Goal: Information Seeking & Learning: Find specific fact

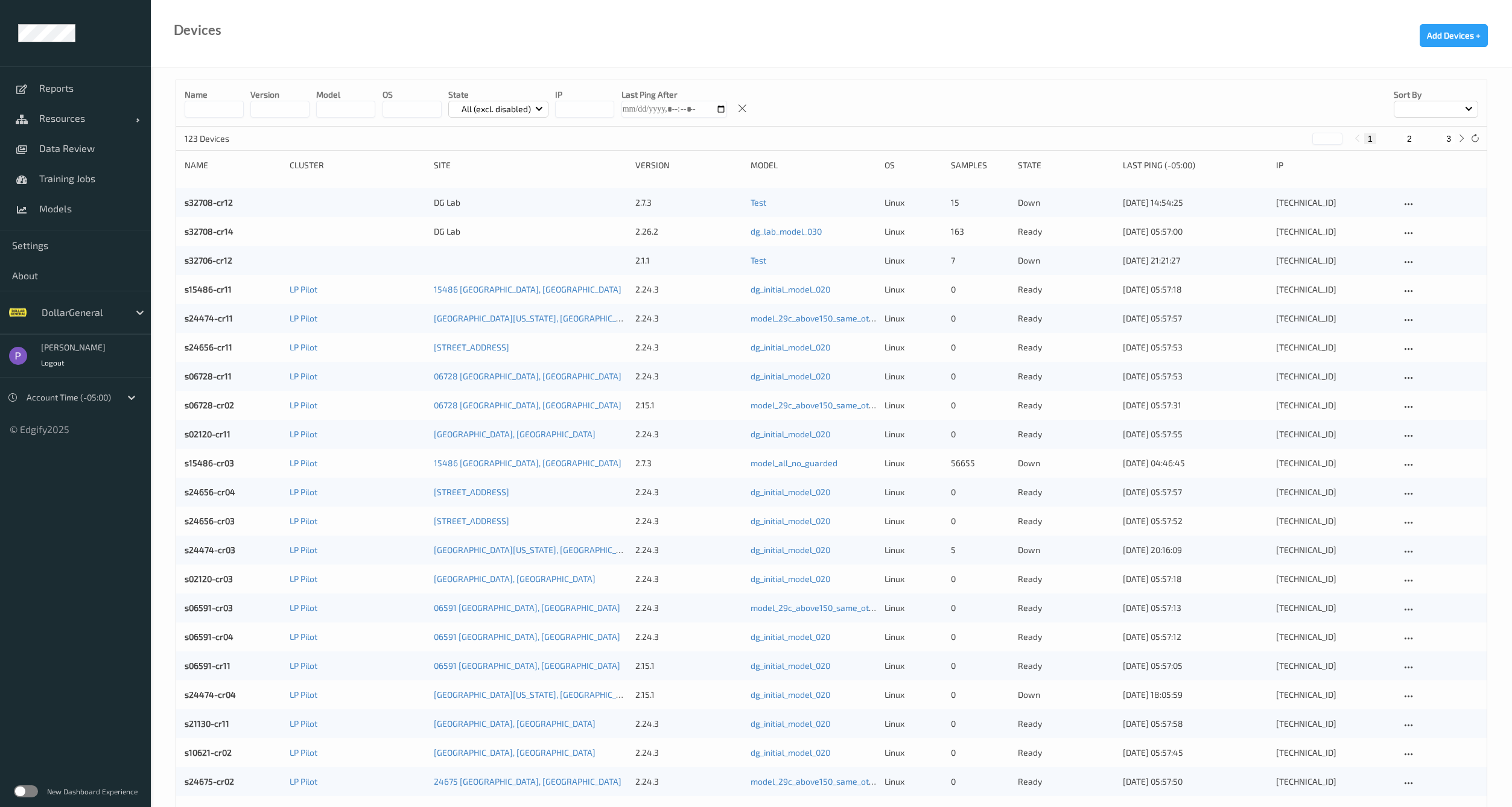
click at [27, 791] on label at bounding box center [26, 791] width 24 height 12
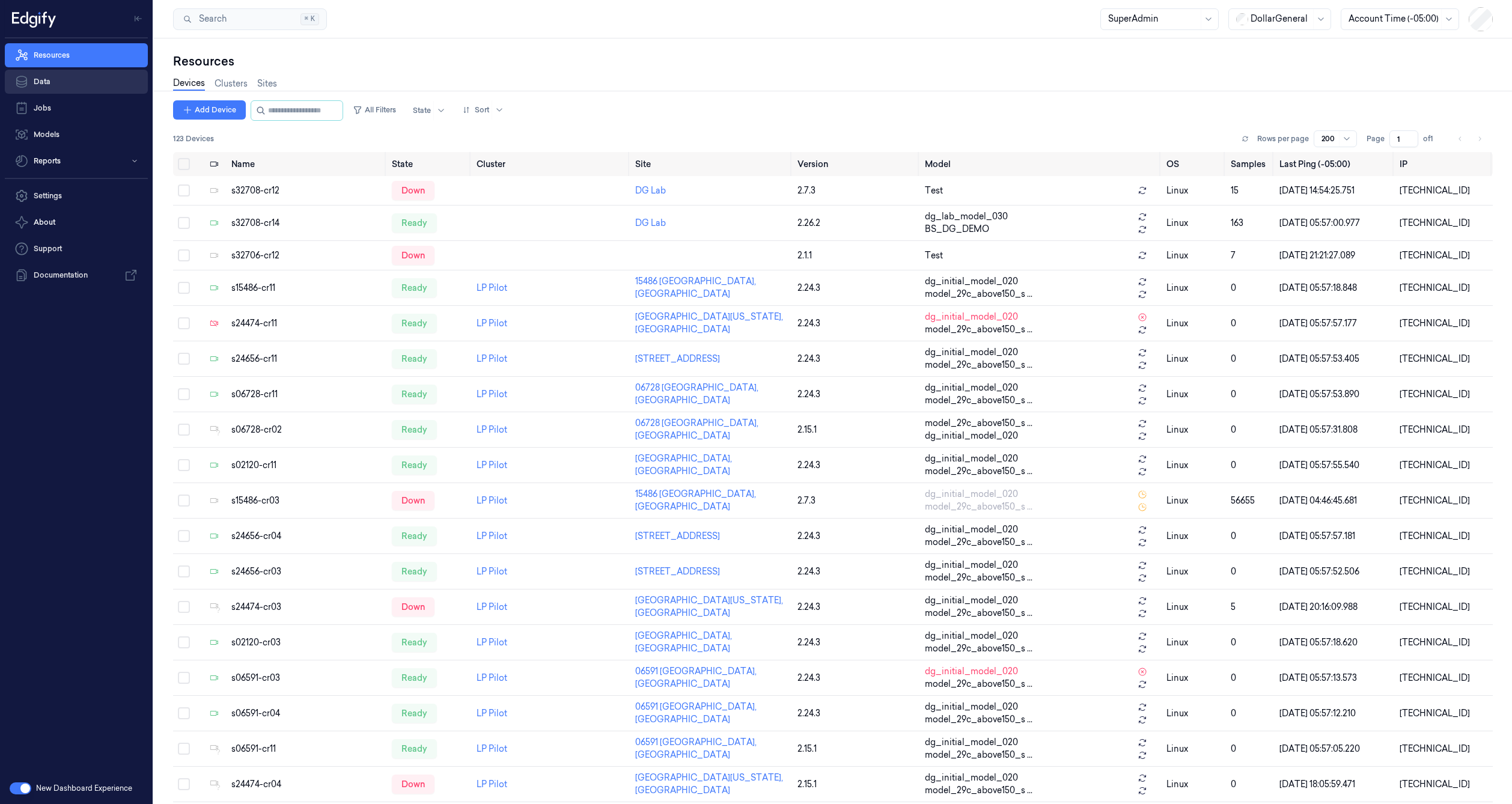
click at [45, 85] on link "Data" at bounding box center [76, 82] width 143 height 24
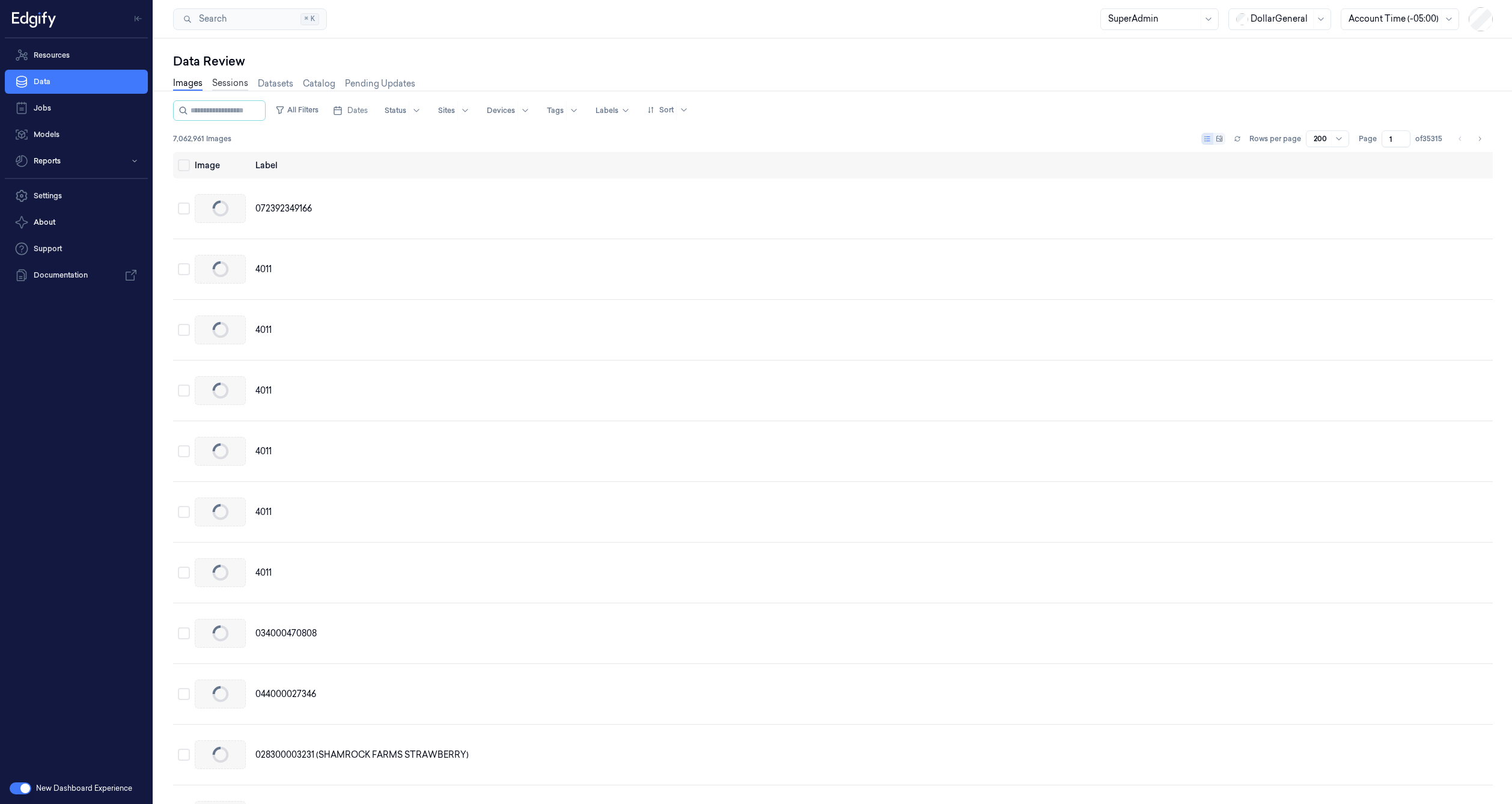
click at [225, 89] on link "Sessions" at bounding box center [229, 84] width 36 height 14
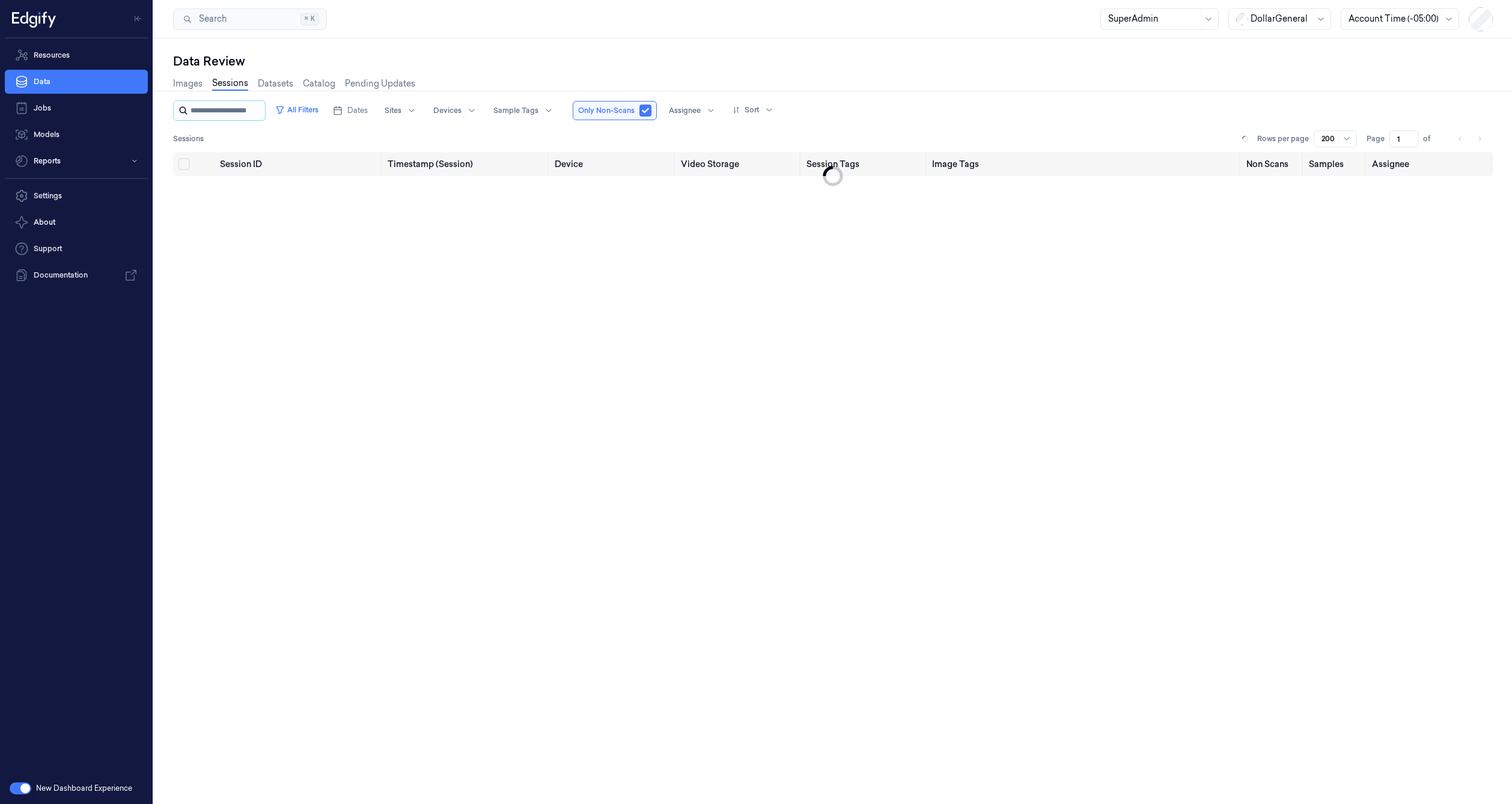
click at [227, 114] on input "string" at bounding box center [226, 111] width 72 height 19
type input "**********"
click at [247, 188] on span "4e837023-1b0c-406b-890a-b719ebb212bd" at bounding box center [275, 193] width 112 height 23
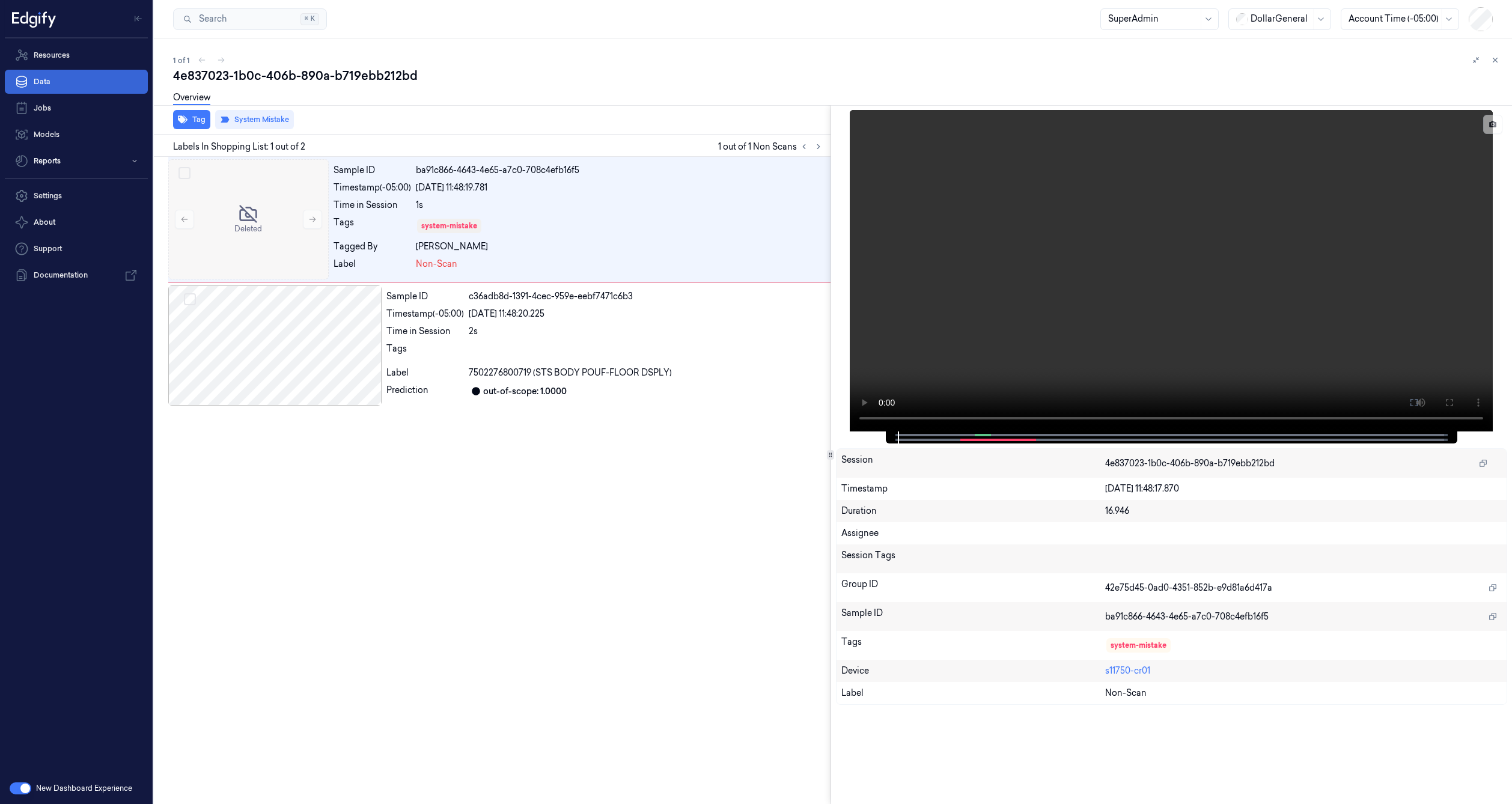
click at [71, 84] on link "Data" at bounding box center [76, 82] width 143 height 24
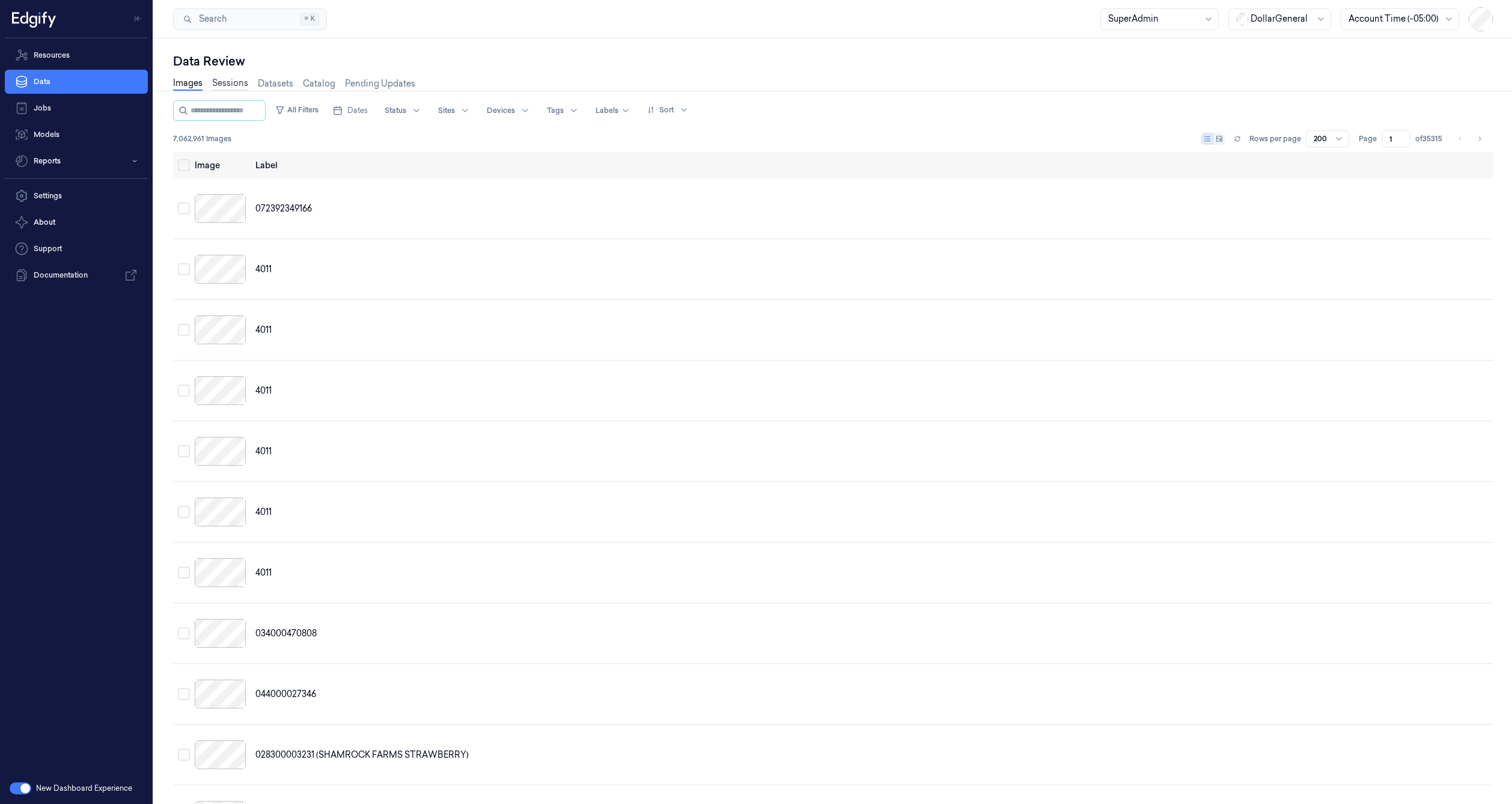
click at [228, 88] on link "Sessions" at bounding box center [229, 84] width 36 height 14
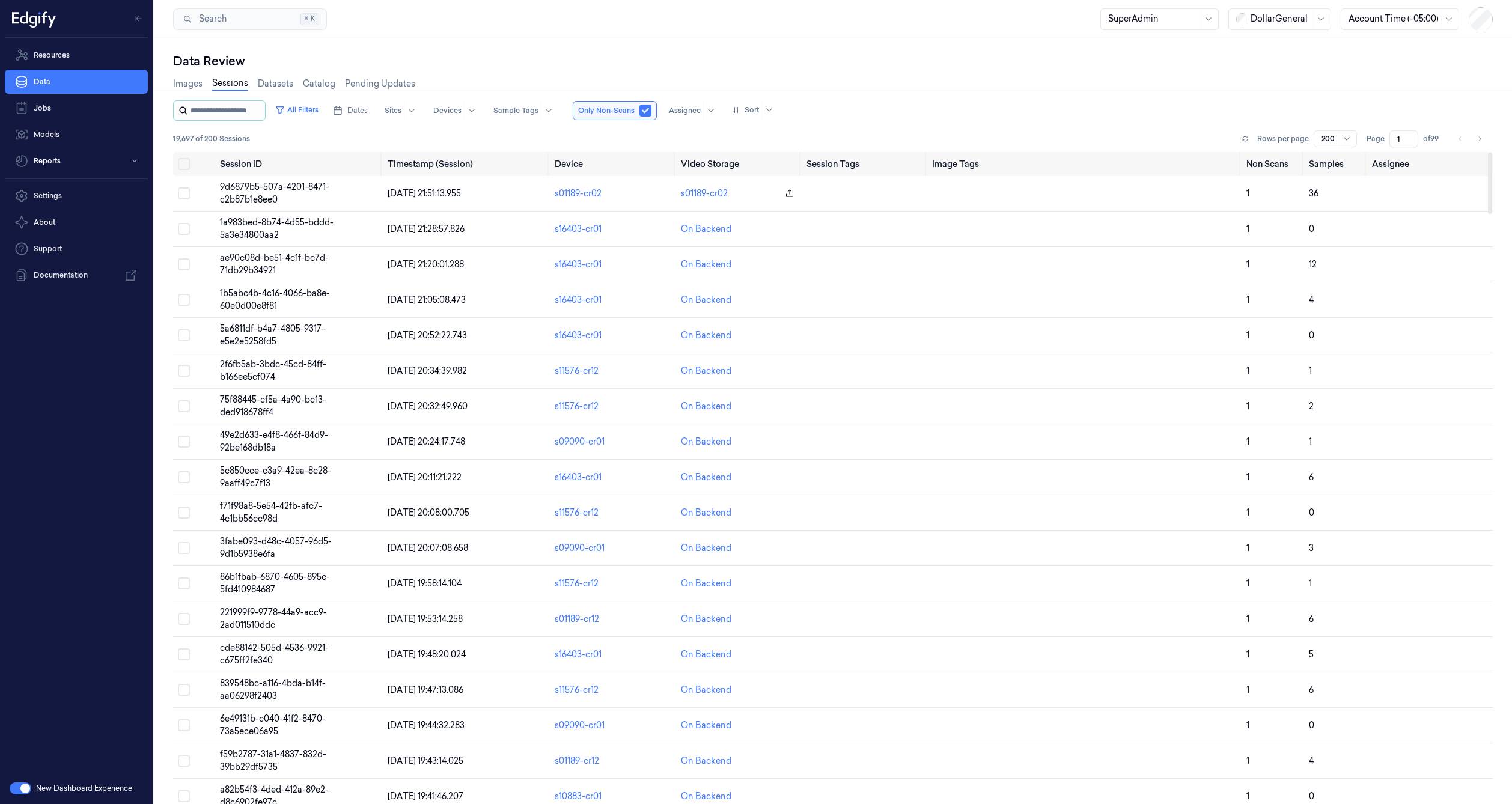
click at [241, 112] on input "string" at bounding box center [226, 111] width 72 height 19
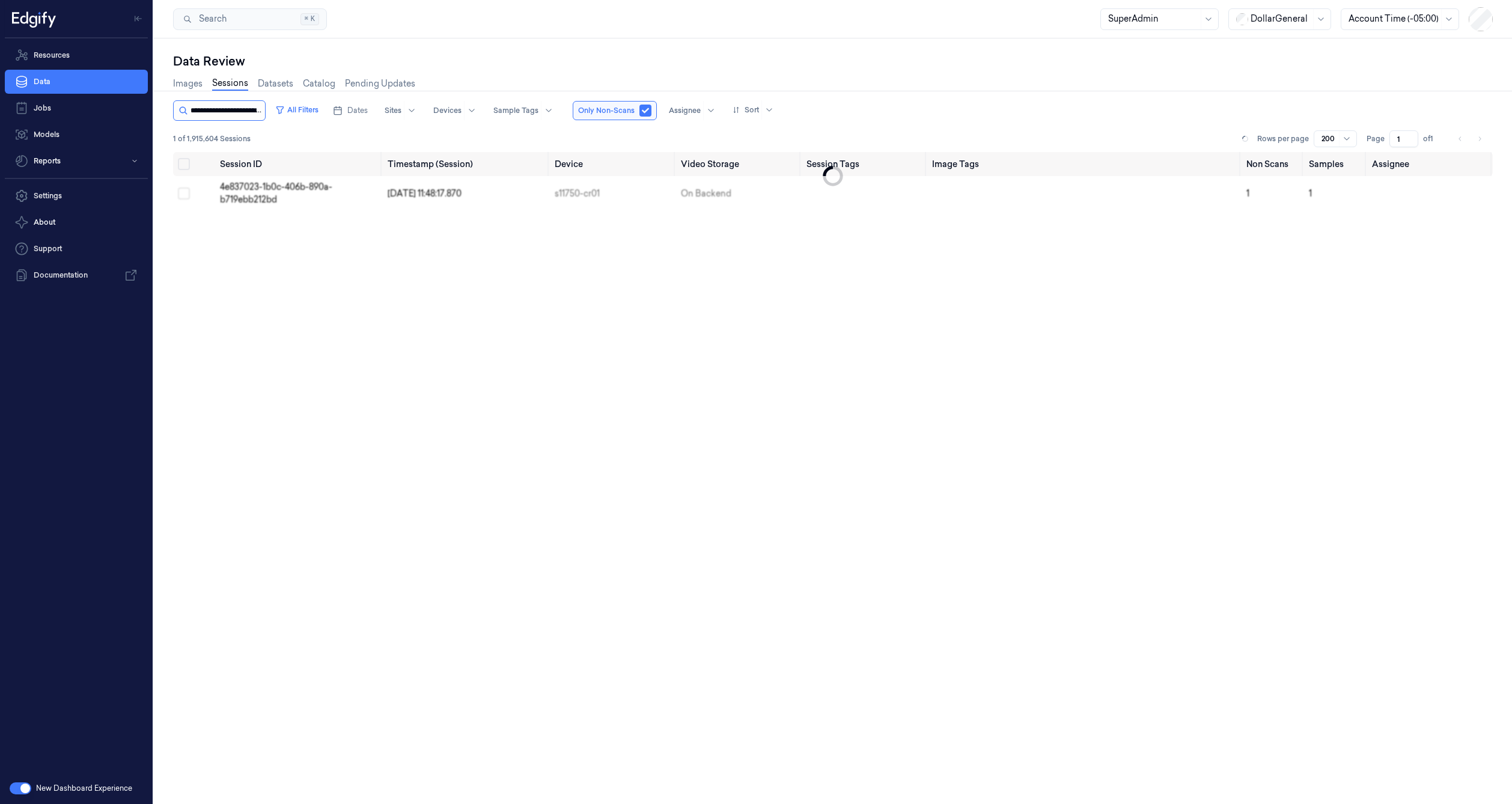
scroll to position [0, 49]
type input "**********"
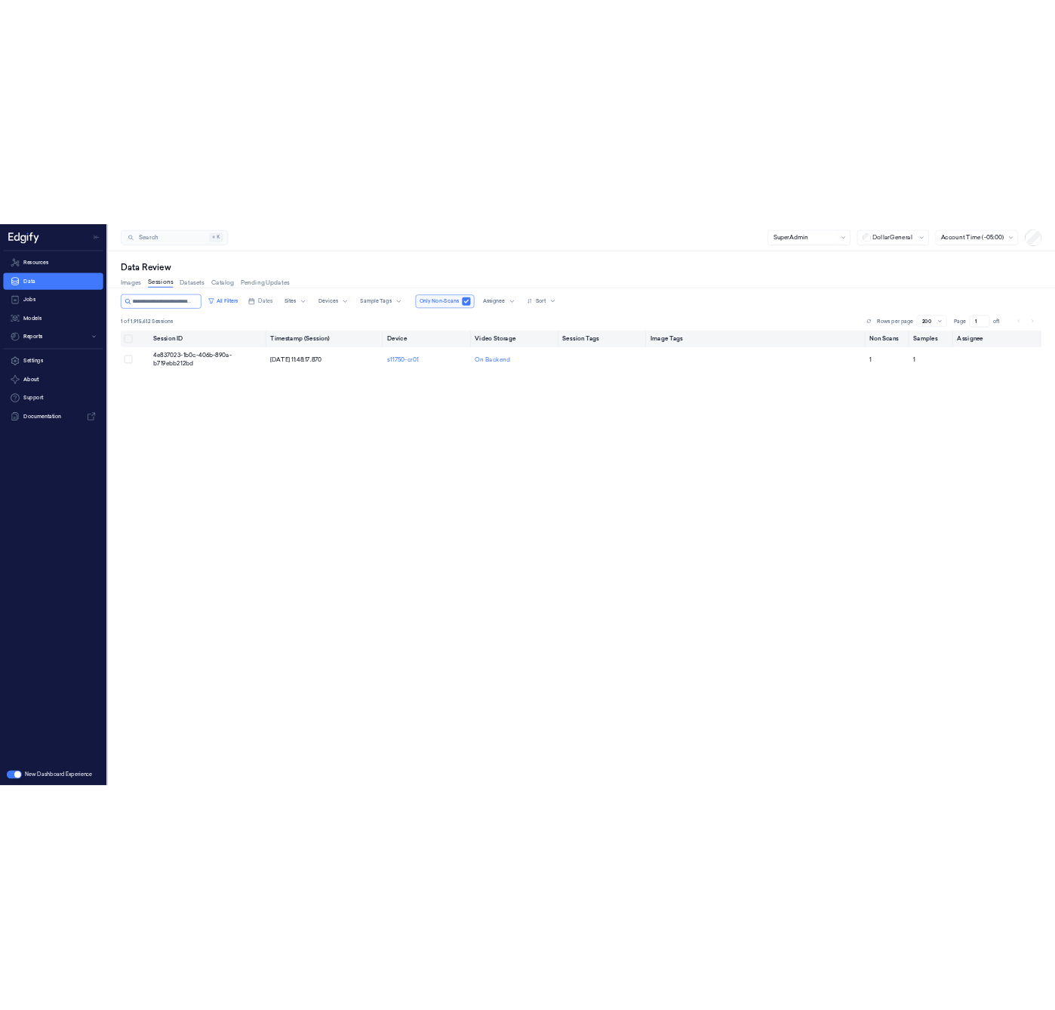
scroll to position [0, 0]
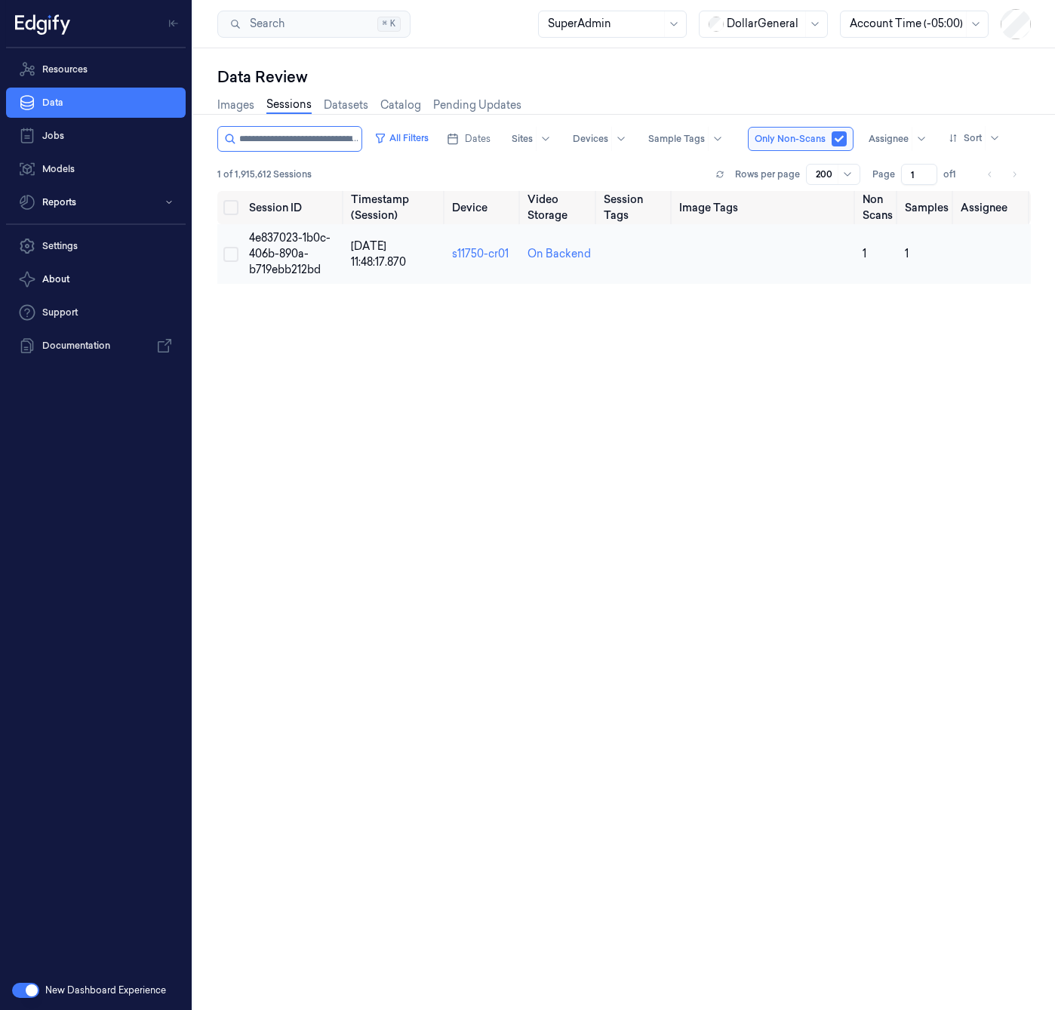
click at [310, 259] on td "4e837023-1b0c-406b-890a-b719ebb212bd" at bounding box center [294, 254] width 102 height 60
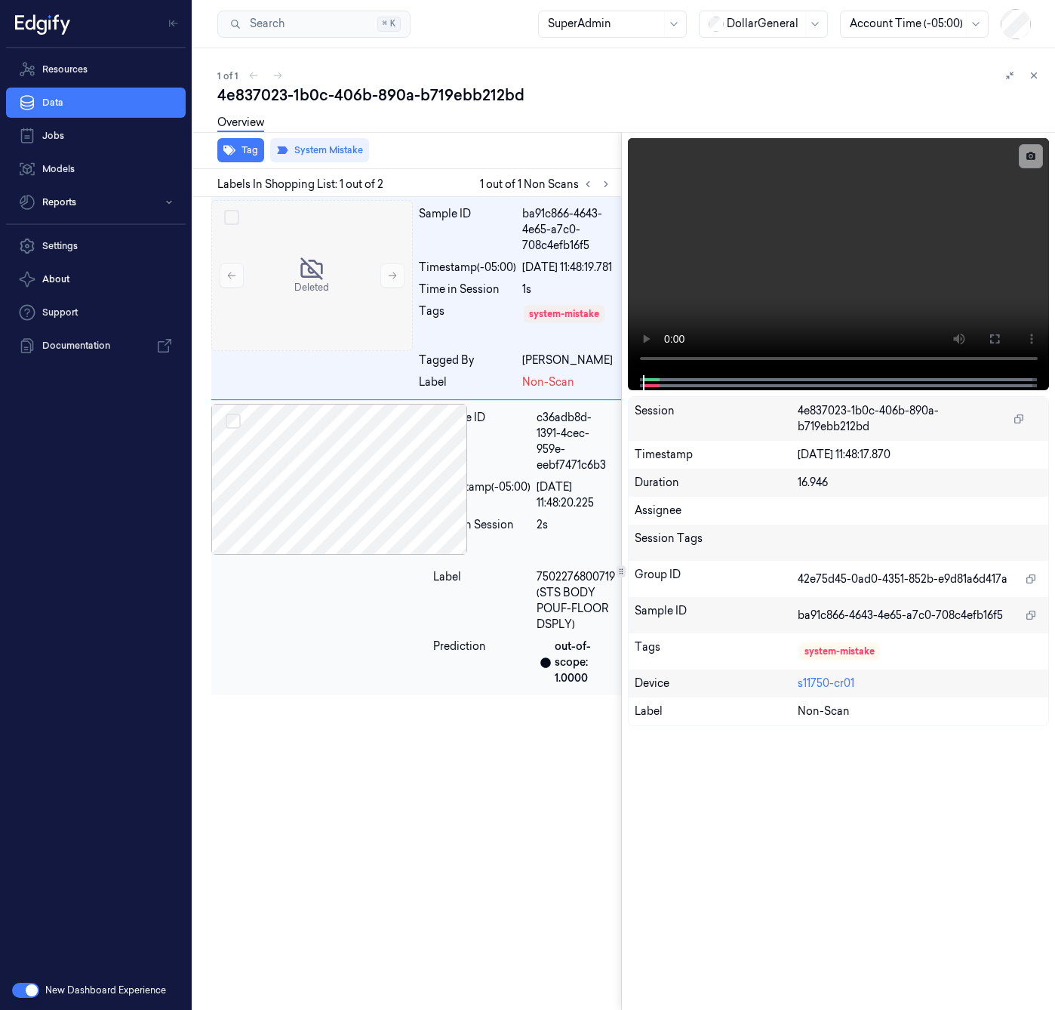
click at [331, 502] on div at bounding box center [319, 479] width 216 height 151
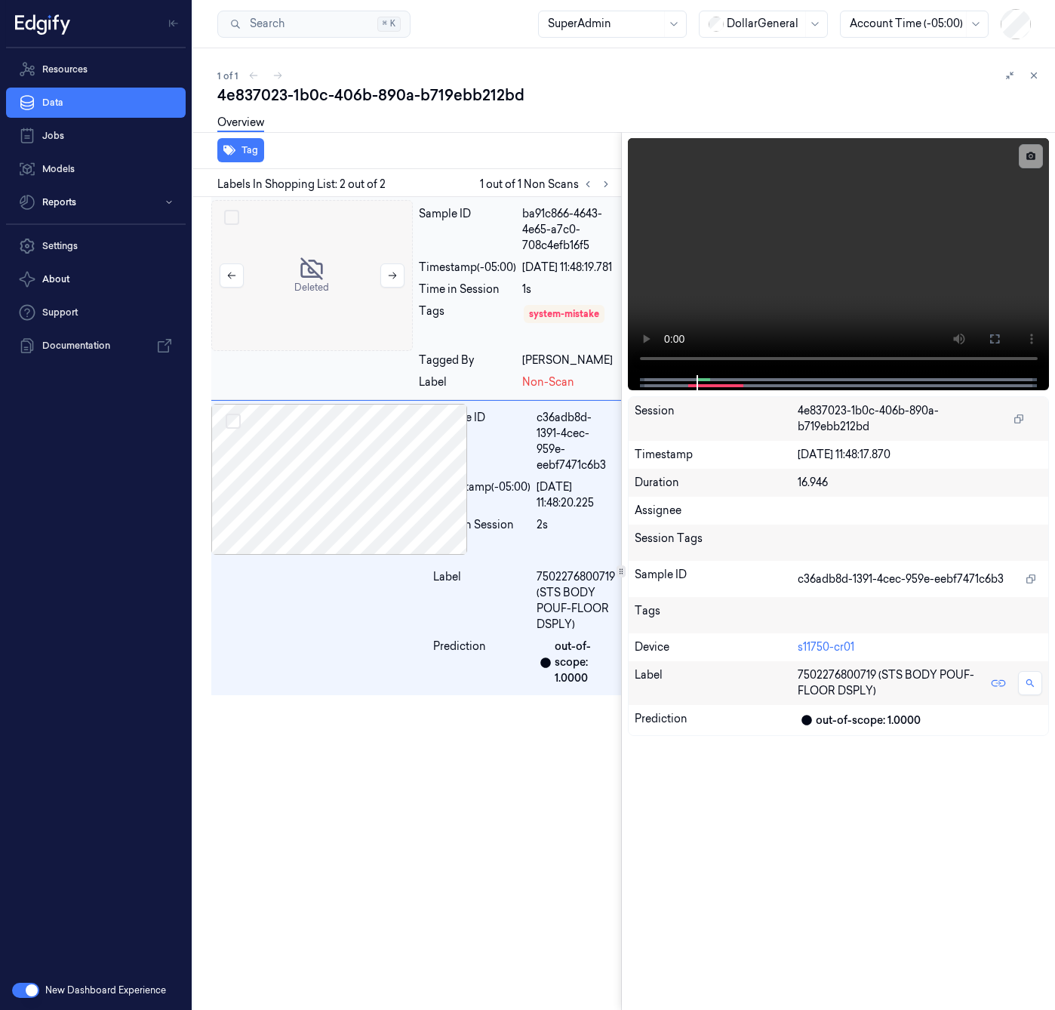
click at [328, 347] on div at bounding box center [312, 275] width 202 height 151
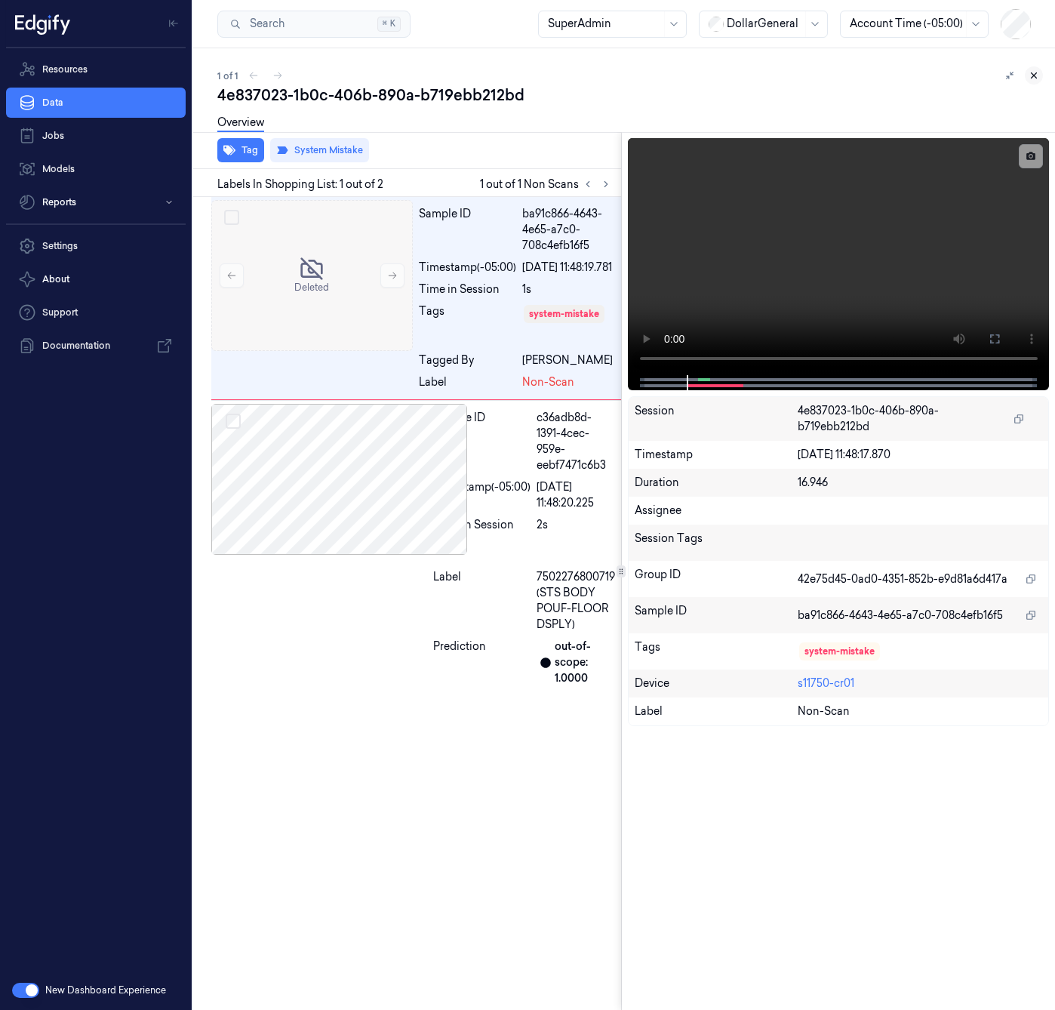
click at [1039, 76] on icon at bounding box center [1034, 75] width 11 height 11
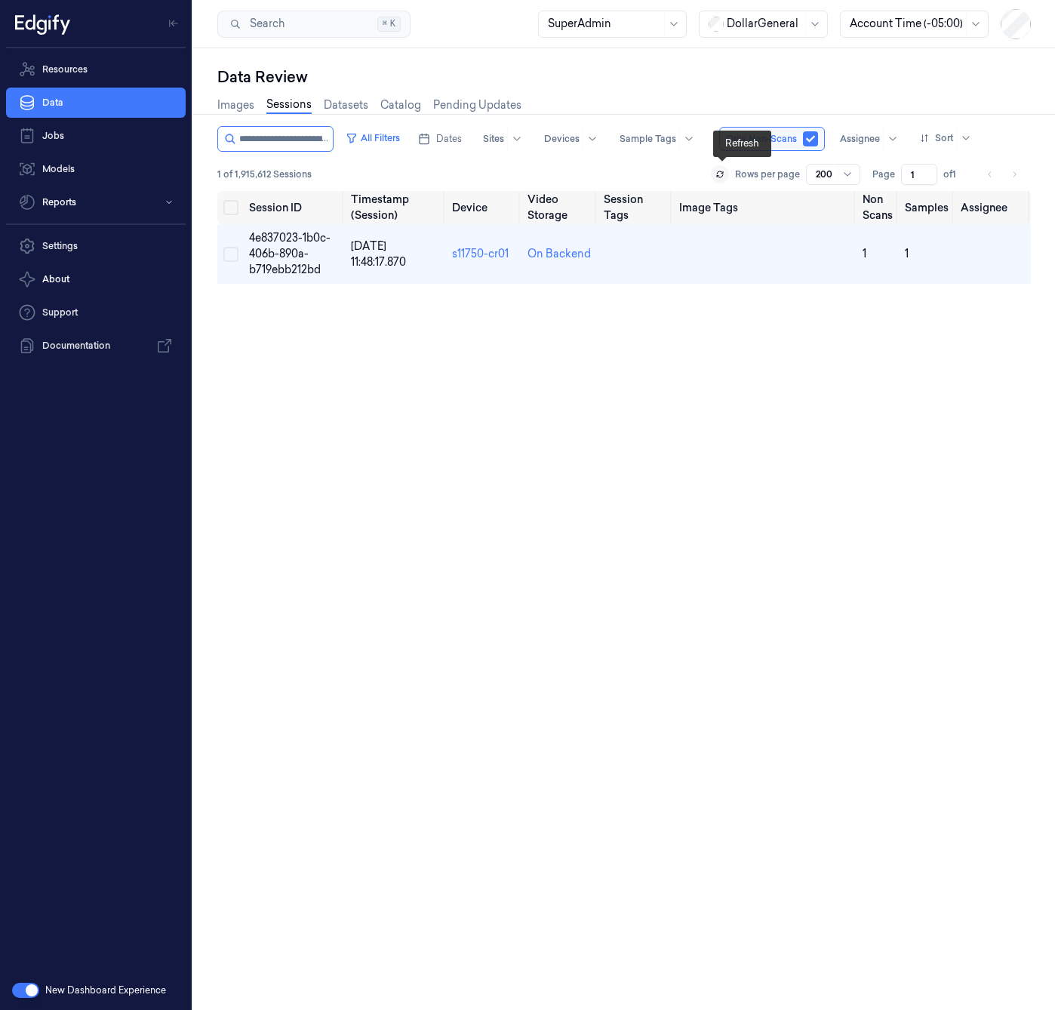
click at [726, 173] on button at bounding box center [720, 174] width 18 height 18
click at [303, 146] on input "string" at bounding box center [284, 139] width 91 height 24
click at [716, 173] on button at bounding box center [720, 174] width 18 height 18
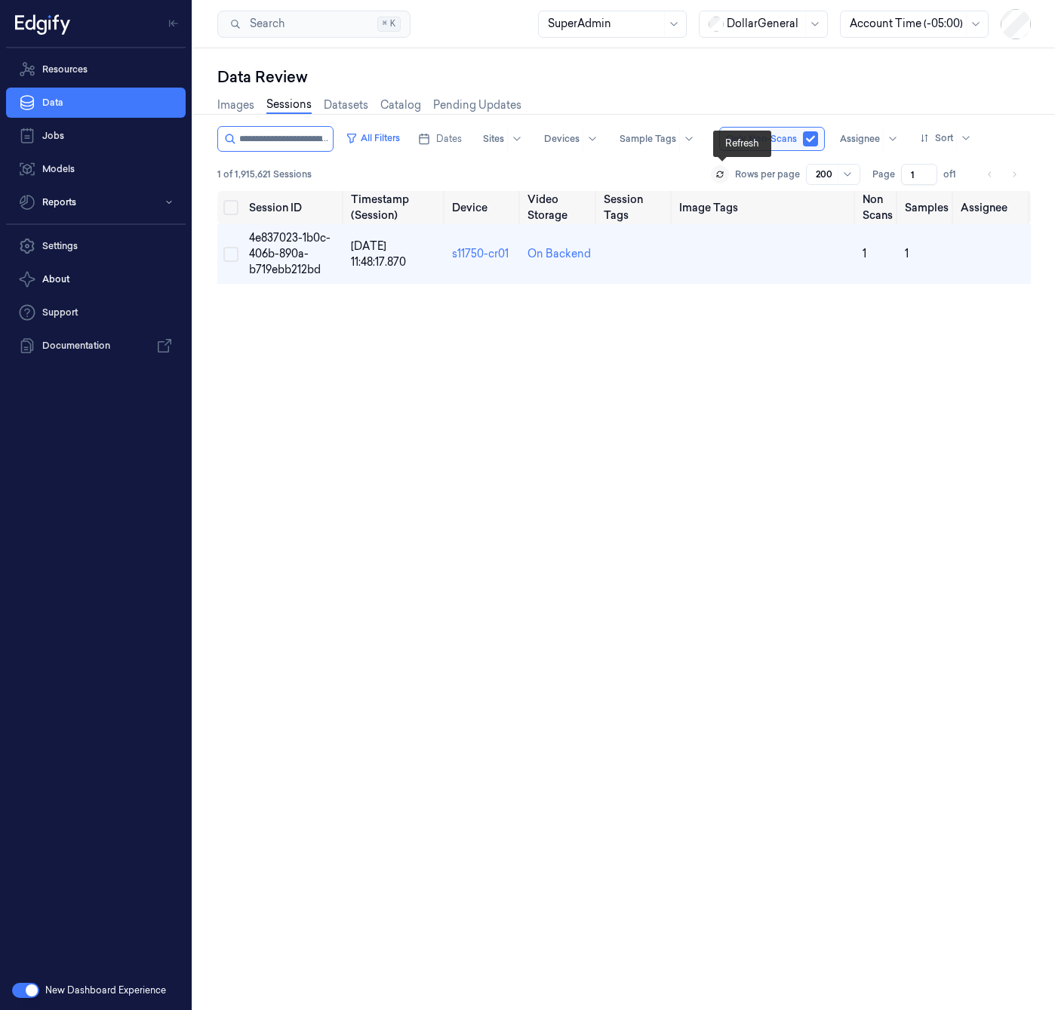
click at [716, 173] on button at bounding box center [720, 174] width 18 height 18
click at [285, 243] on span "4e837023-1b0c-406b-890a-b719ebb212bd" at bounding box center [290, 253] width 82 height 45
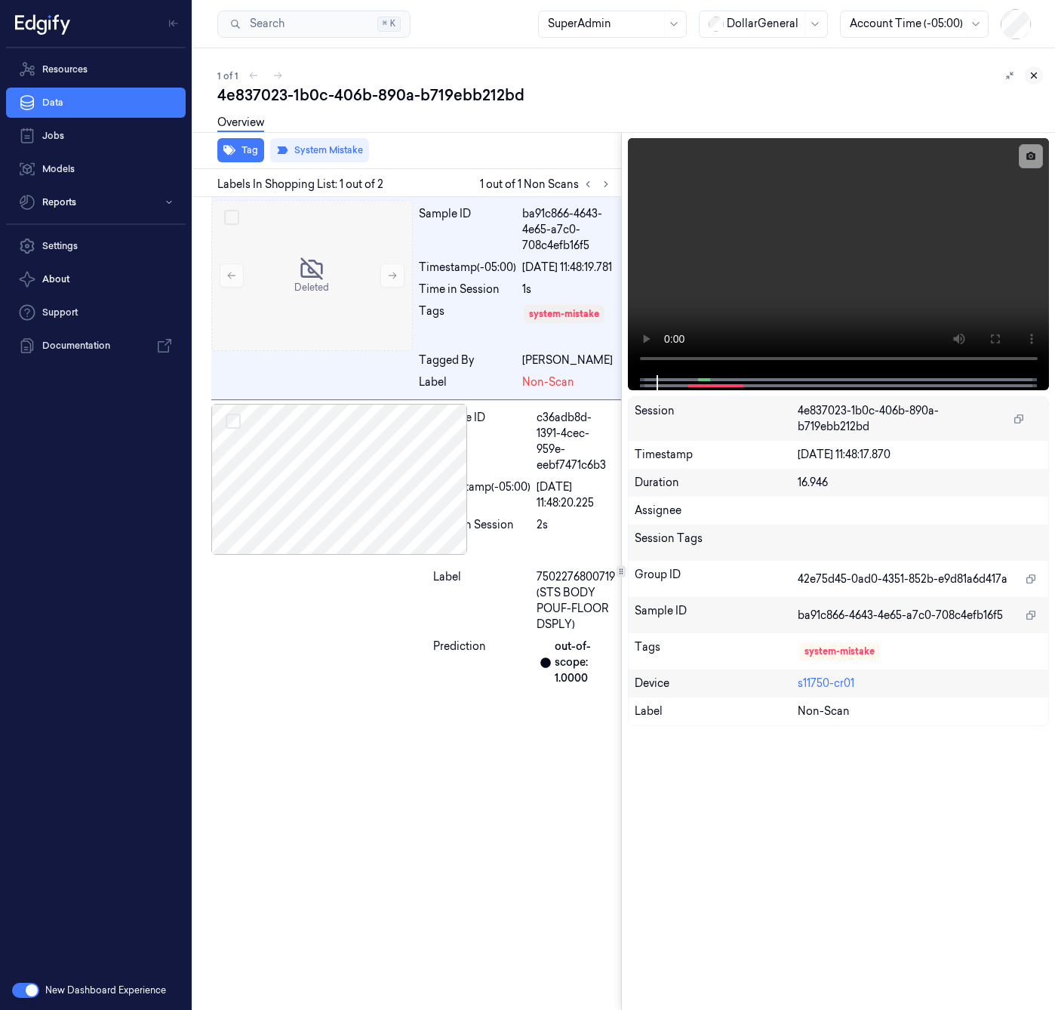
click at [1033, 82] on button at bounding box center [1034, 75] width 18 height 18
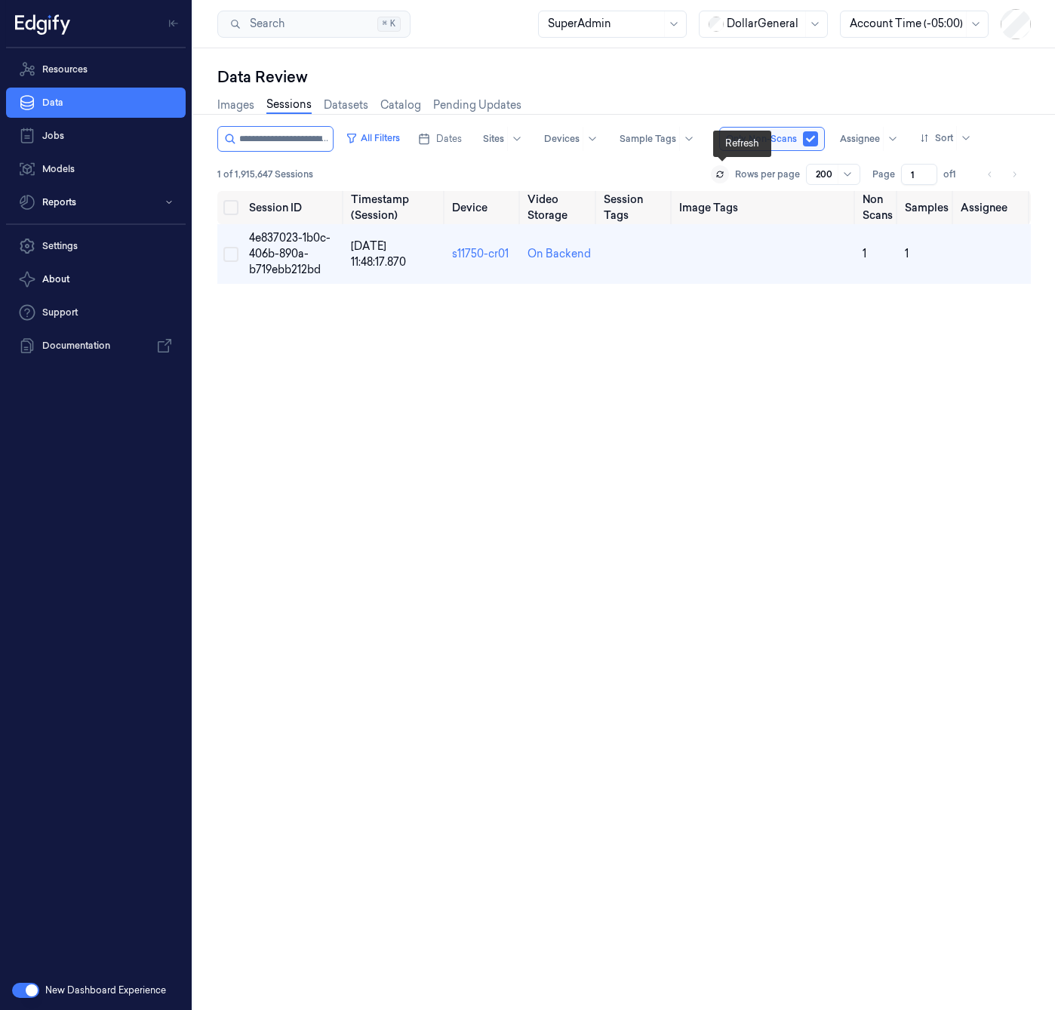
click at [728, 171] on button at bounding box center [720, 174] width 18 height 18
click at [604, 171] on div "1 of 1,915,656 Sessions Rows per page 200 Page 1 of 1" at bounding box center [624, 174] width 814 height 21
click at [657, 143] on div at bounding box center [648, 139] width 57 height 14
type input "sys"
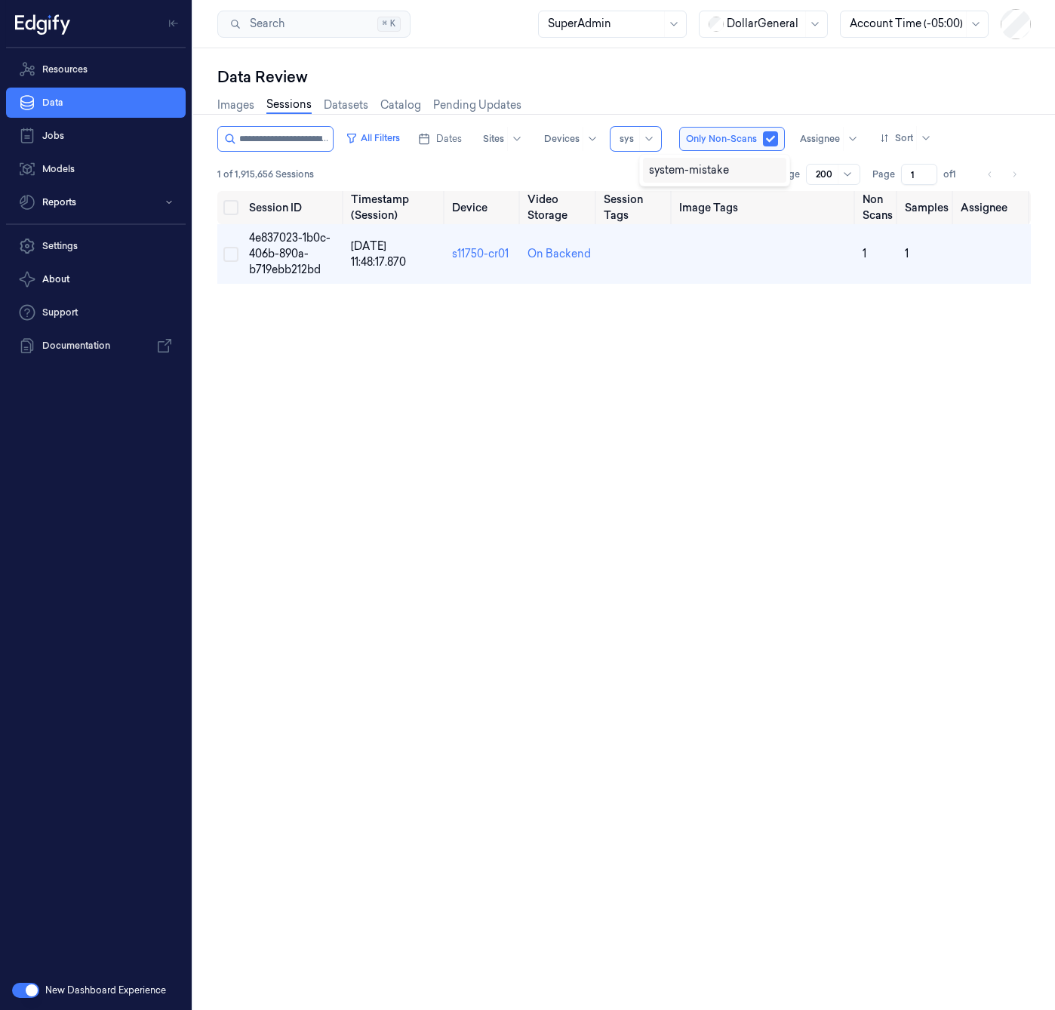
click at [676, 172] on div "system-mistake" at bounding box center [689, 170] width 80 height 16
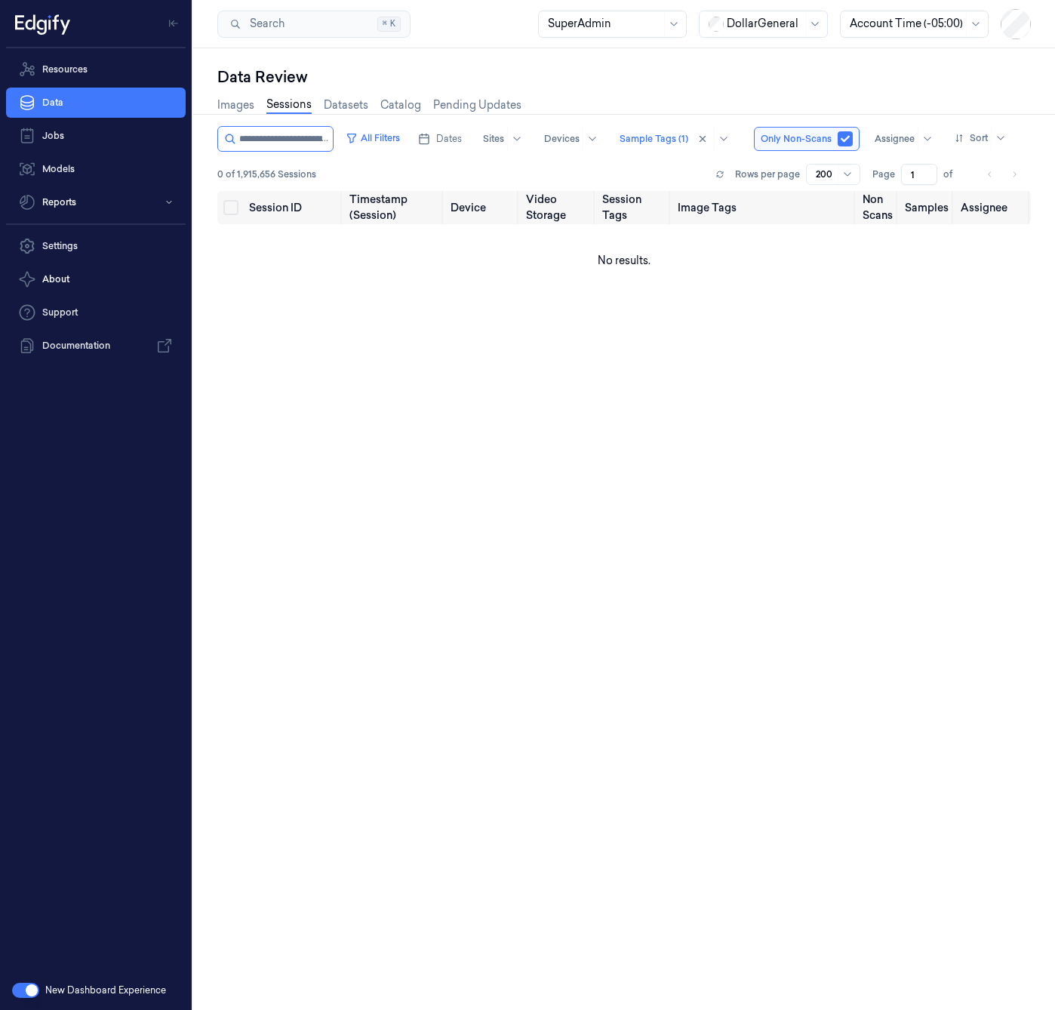
click at [565, 152] on div "All Filters Dates Sites Devices Sample Tags (1) Only Non-Scans Assignee Sort" at bounding box center [615, 139] width 796 height 26
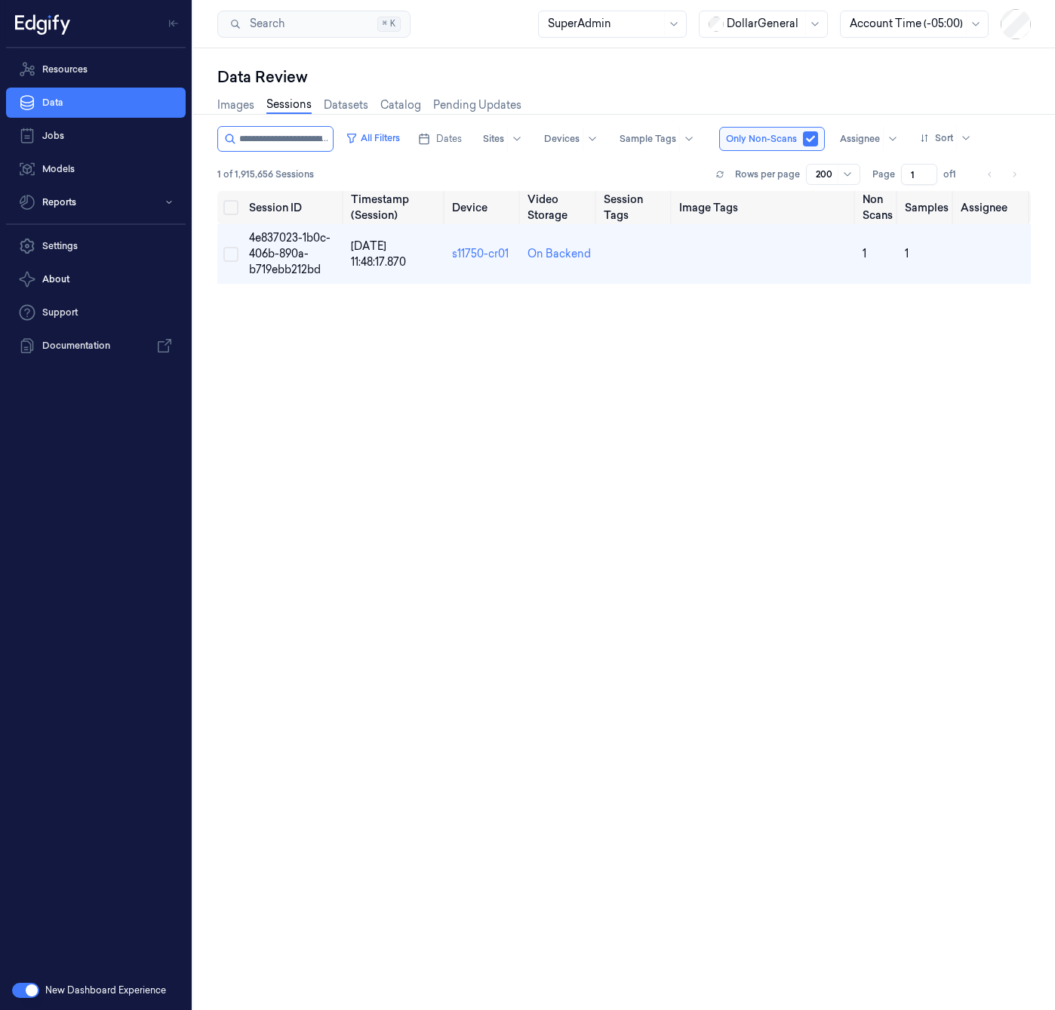
click at [673, 164] on div "1 of 1,915,656 Sessions Rows per page 200 Page 1 of 1" at bounding box center [624, 174] width 814 height 21
click at [302, 259] on span "4e837023-1b0c-406b-890a-b719ebb212bd" at bounding box center [290, 253] width 82 height 45
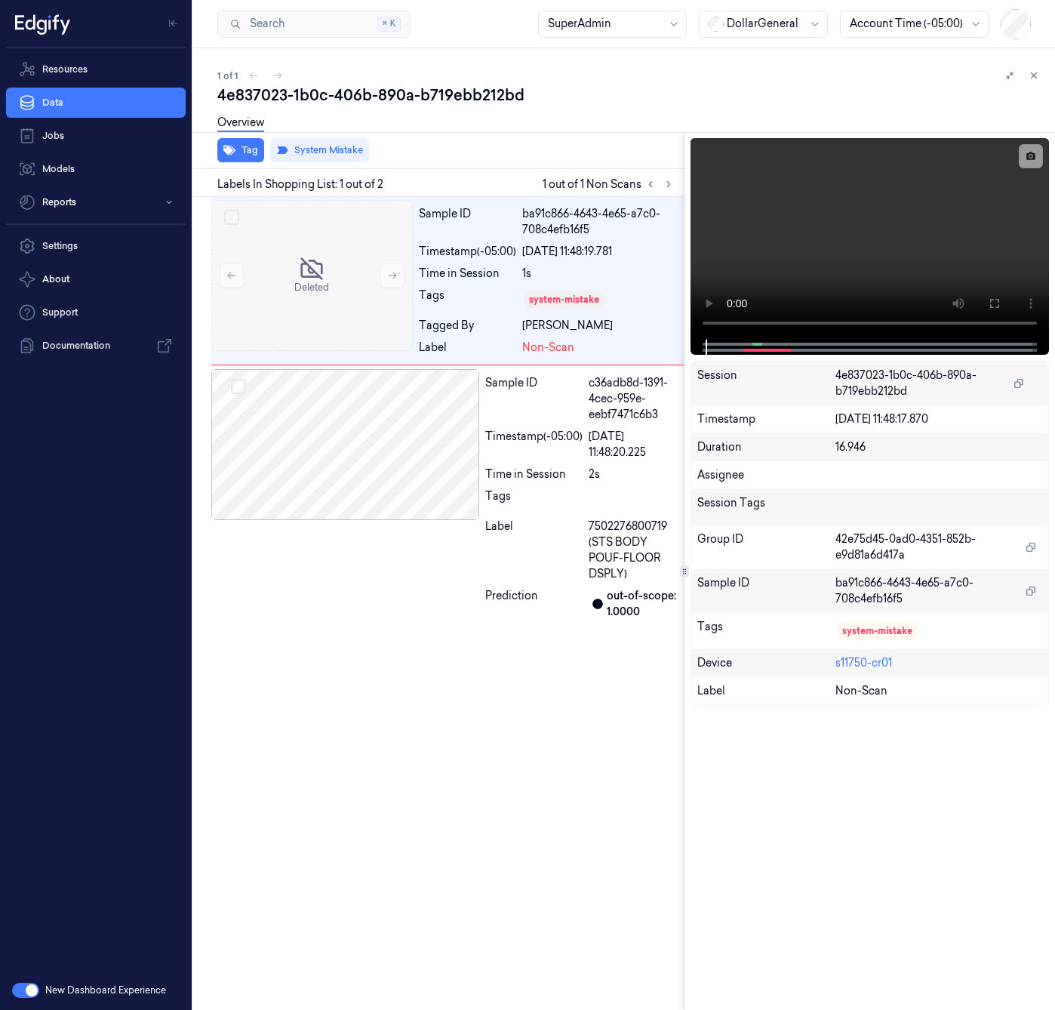
click at [685, 435] on div "Tag System Mistake Labels In Shopping List: 1 out of 2 1 out of 1 Non Scans Del…" at bounding box center [621, 571] width 868 height 878
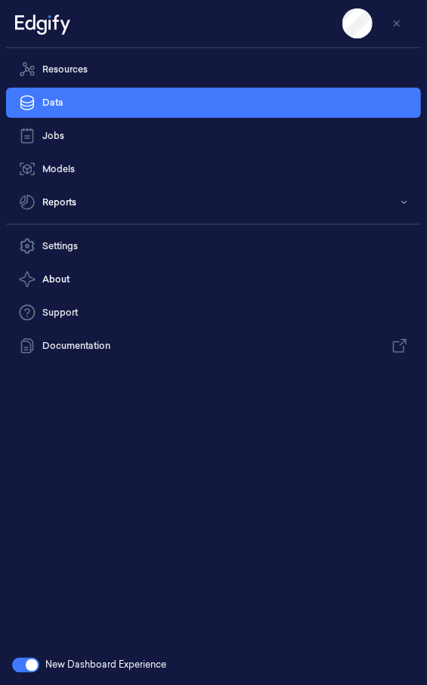
scroll to position [0, 24]
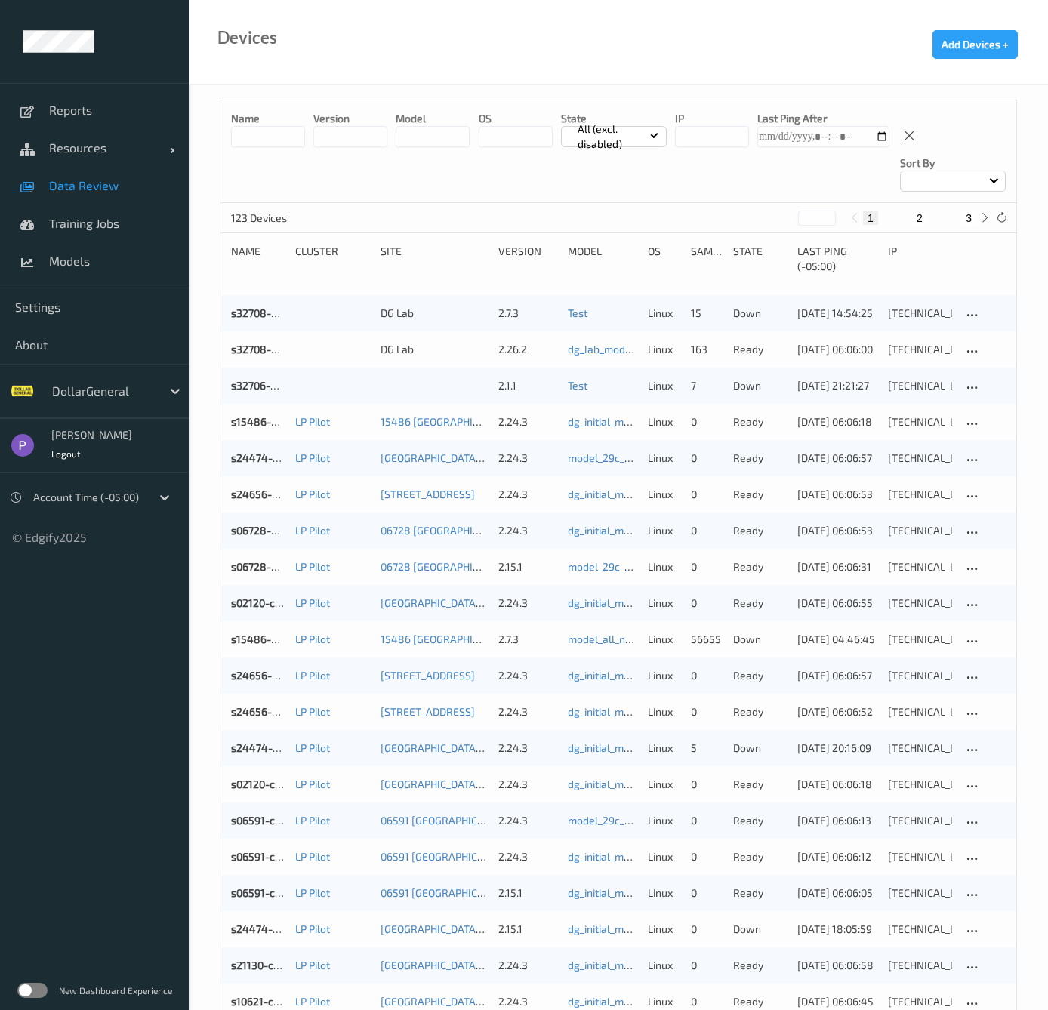
click at [82, 190] on span "Data Review" at bounding box center [111, 185] width 125 height 15
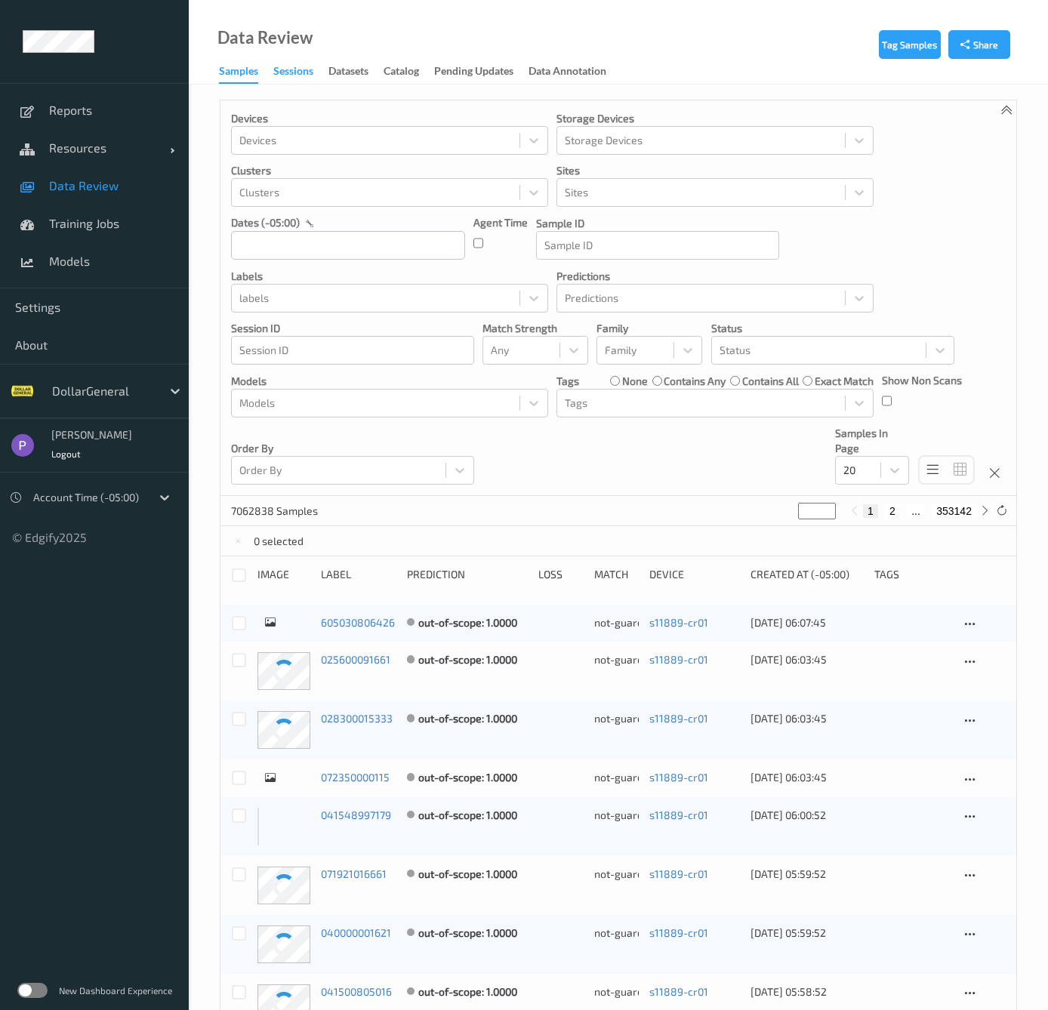
click at [291, 77] on div "Sessions" at bounding box center [293, 72] width 40 height 19
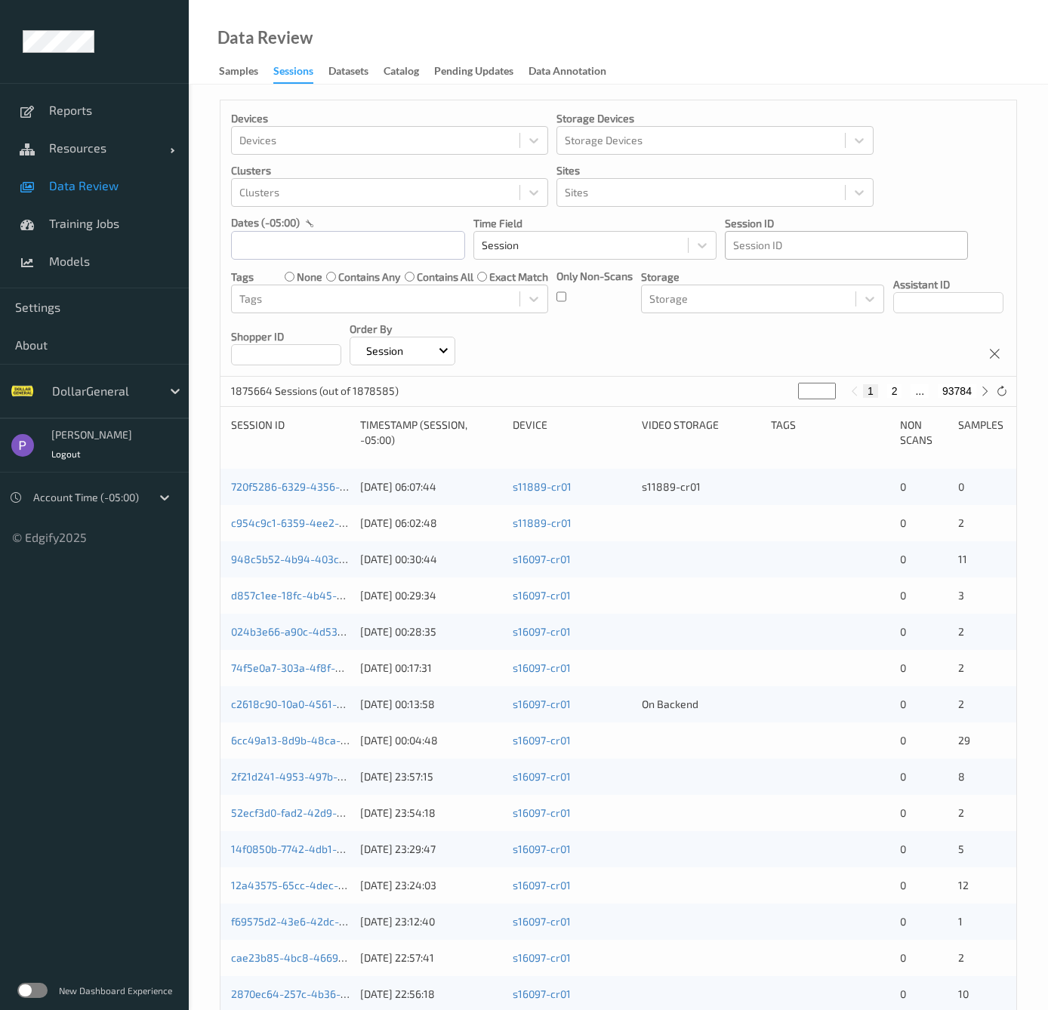
click at [762, 254] on div at bounding box center [846, 245] width 226 height 18
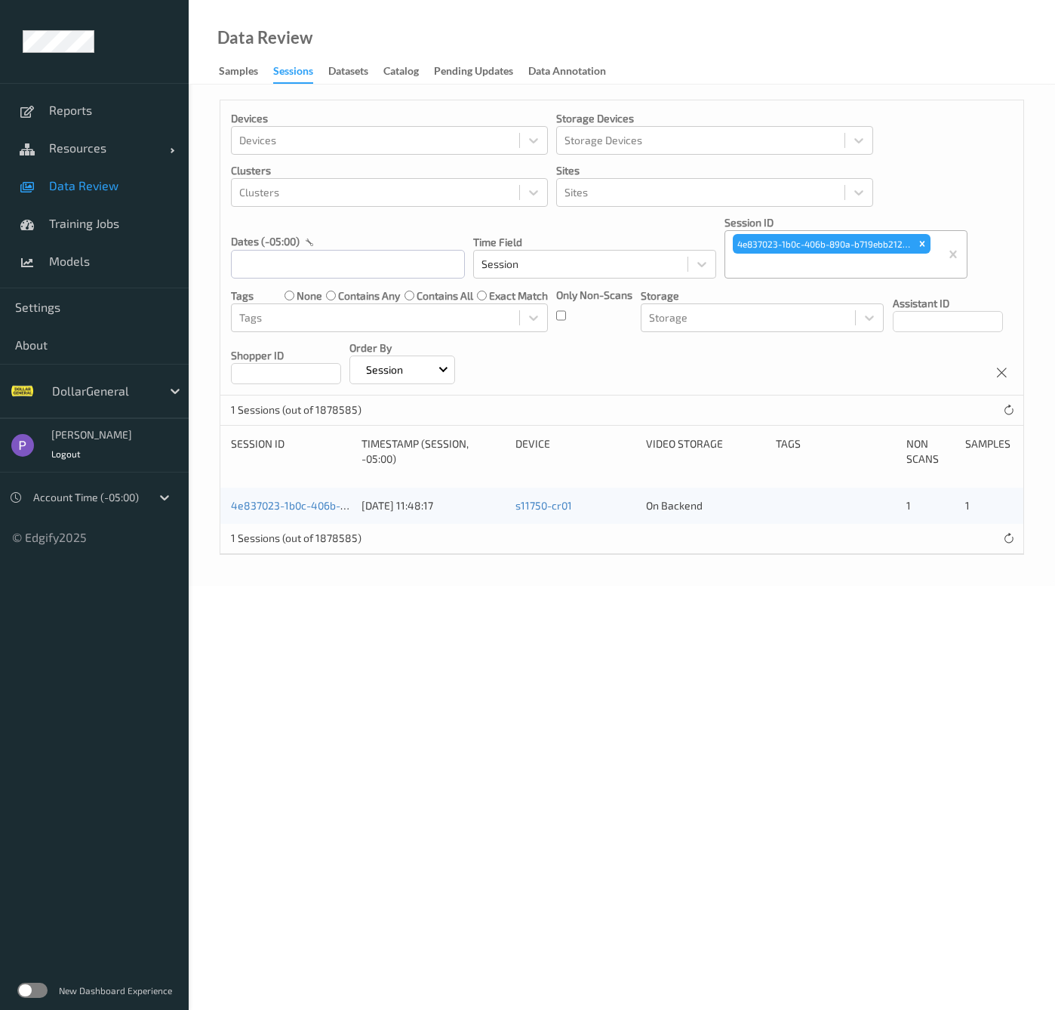
click at [705, 296] on p "Storage" at bounding box center [762, 295] width 243 height 15
click at [1001, 411] on div at bounding box center [1008, 410] width 17 height 17
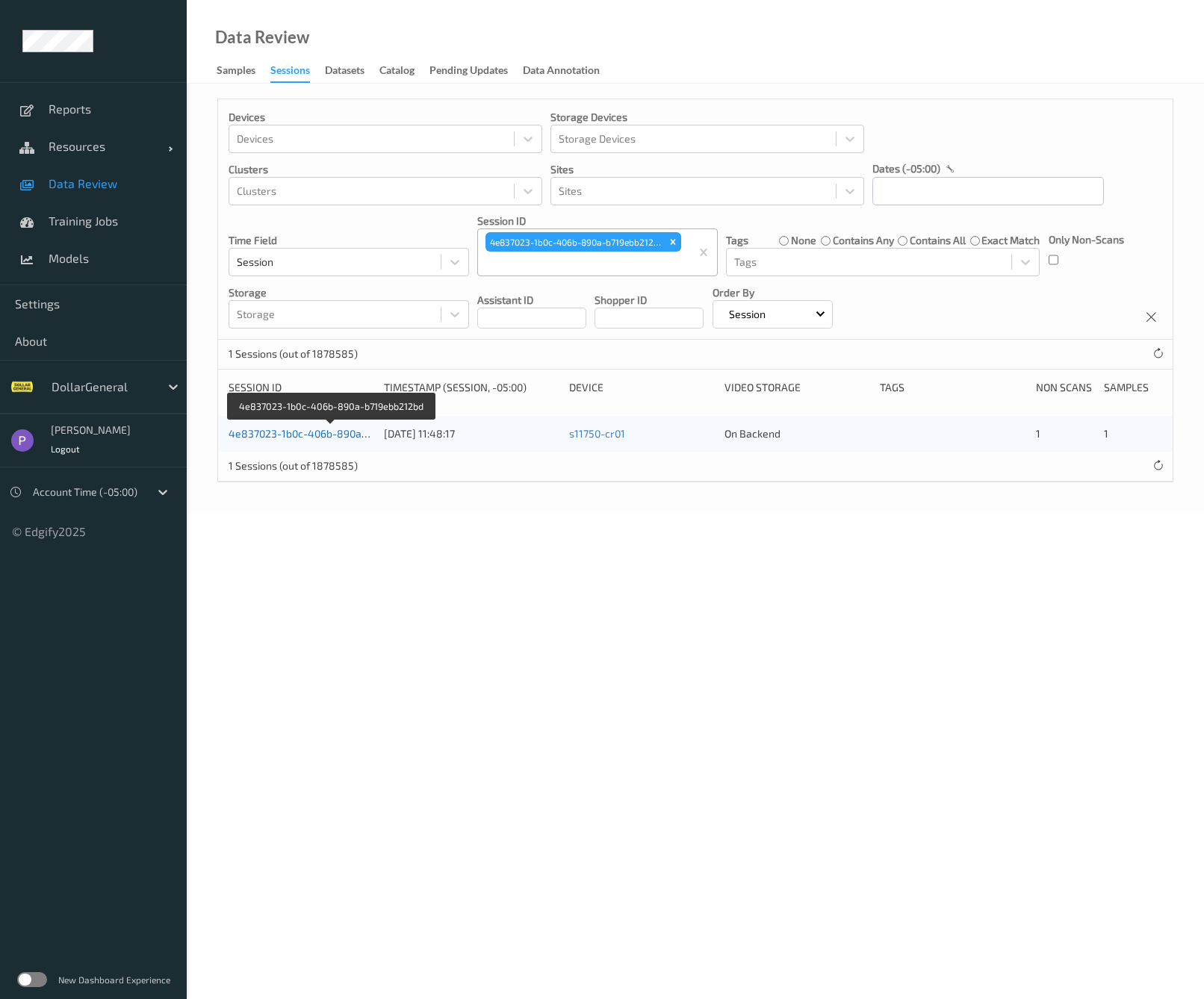
click at [288, 434] on link "4e837023-1b0c-406b-890a-b719ebb212bd" at bounding box center [331, 433] width 206 height 13
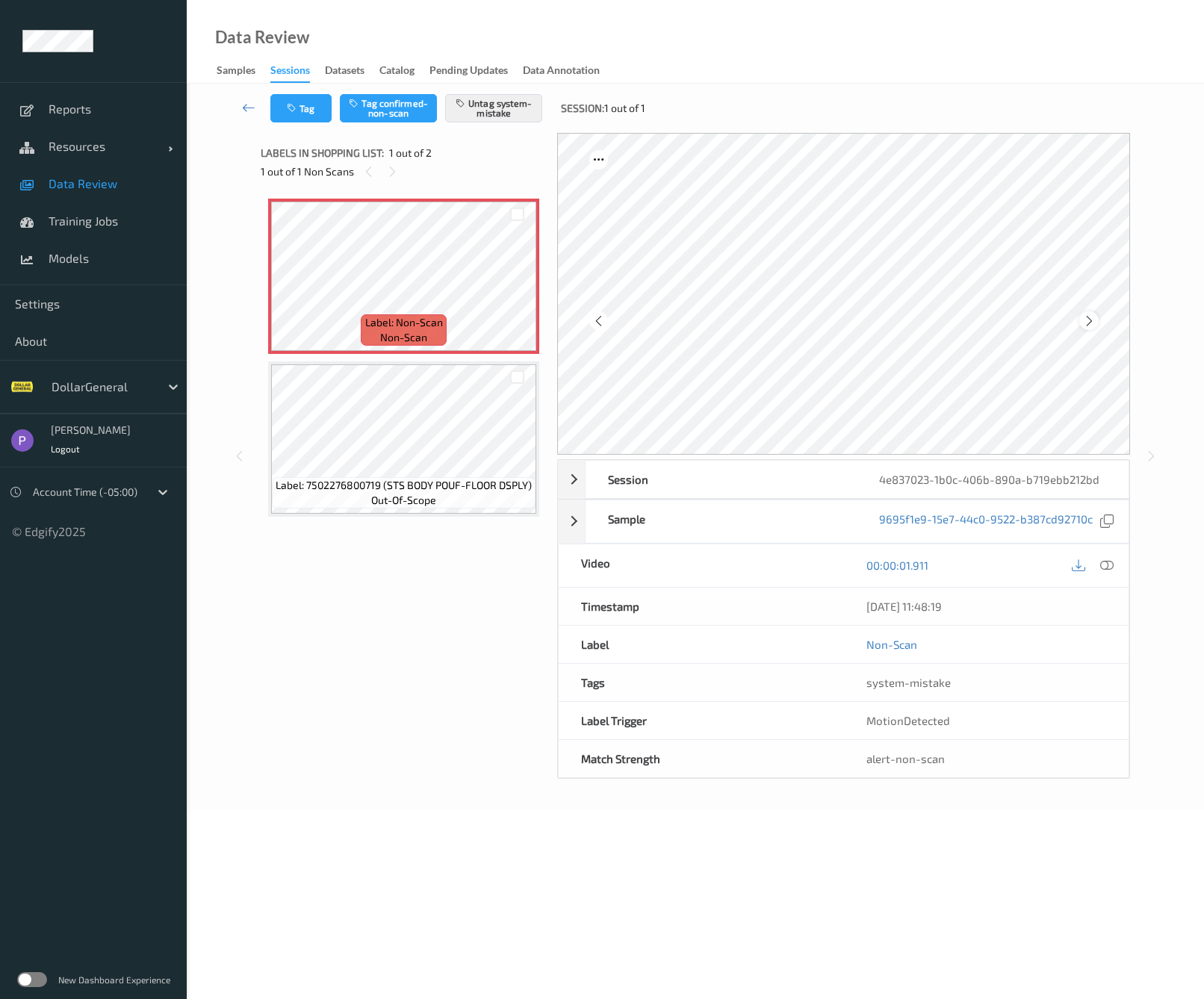
click at [1093, 320] on icon at bounding box center [1089, 321] width 13 height 14
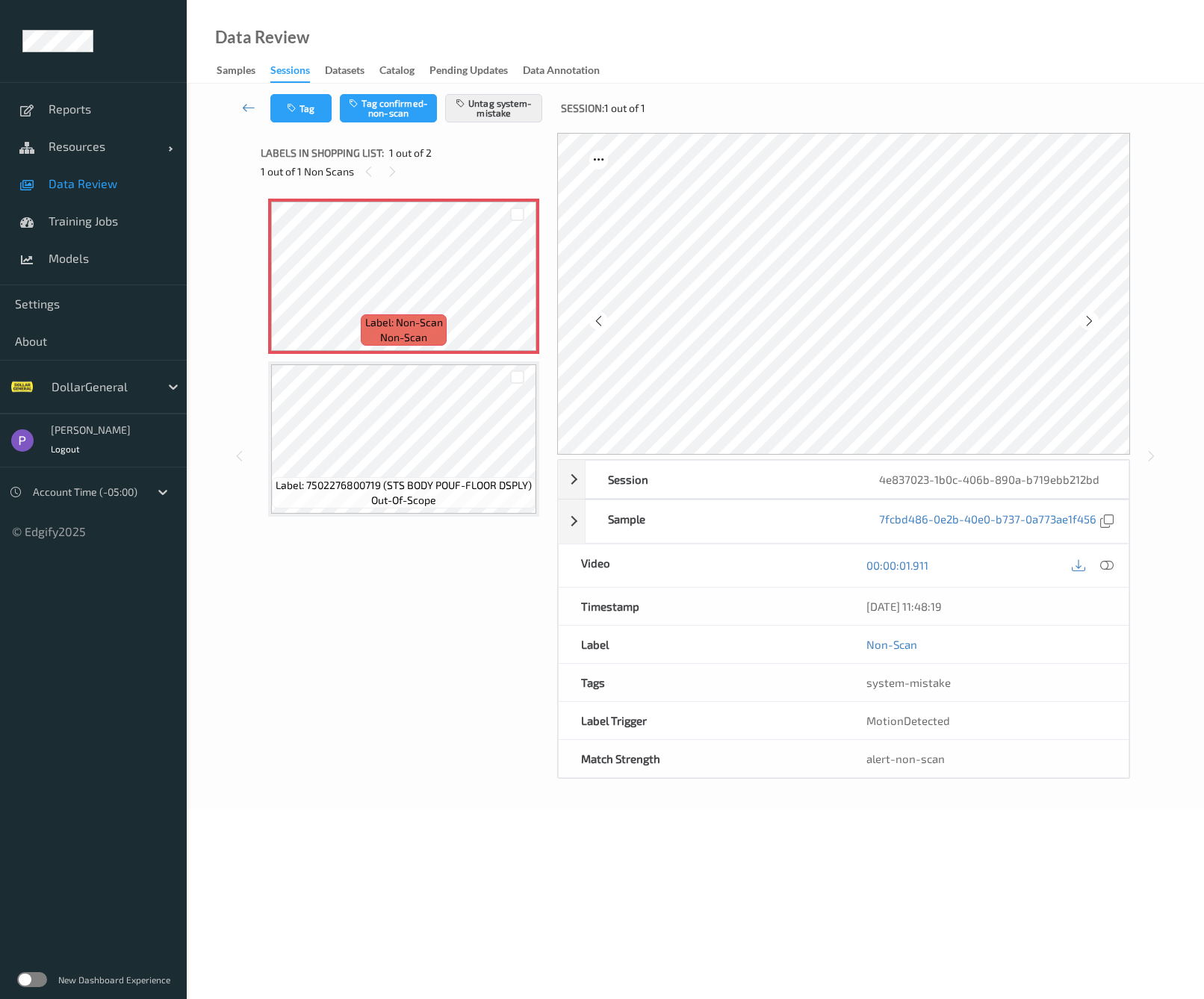
click at [1093, 320] on icon at bounding box center [1089, 321] width 13 height 14
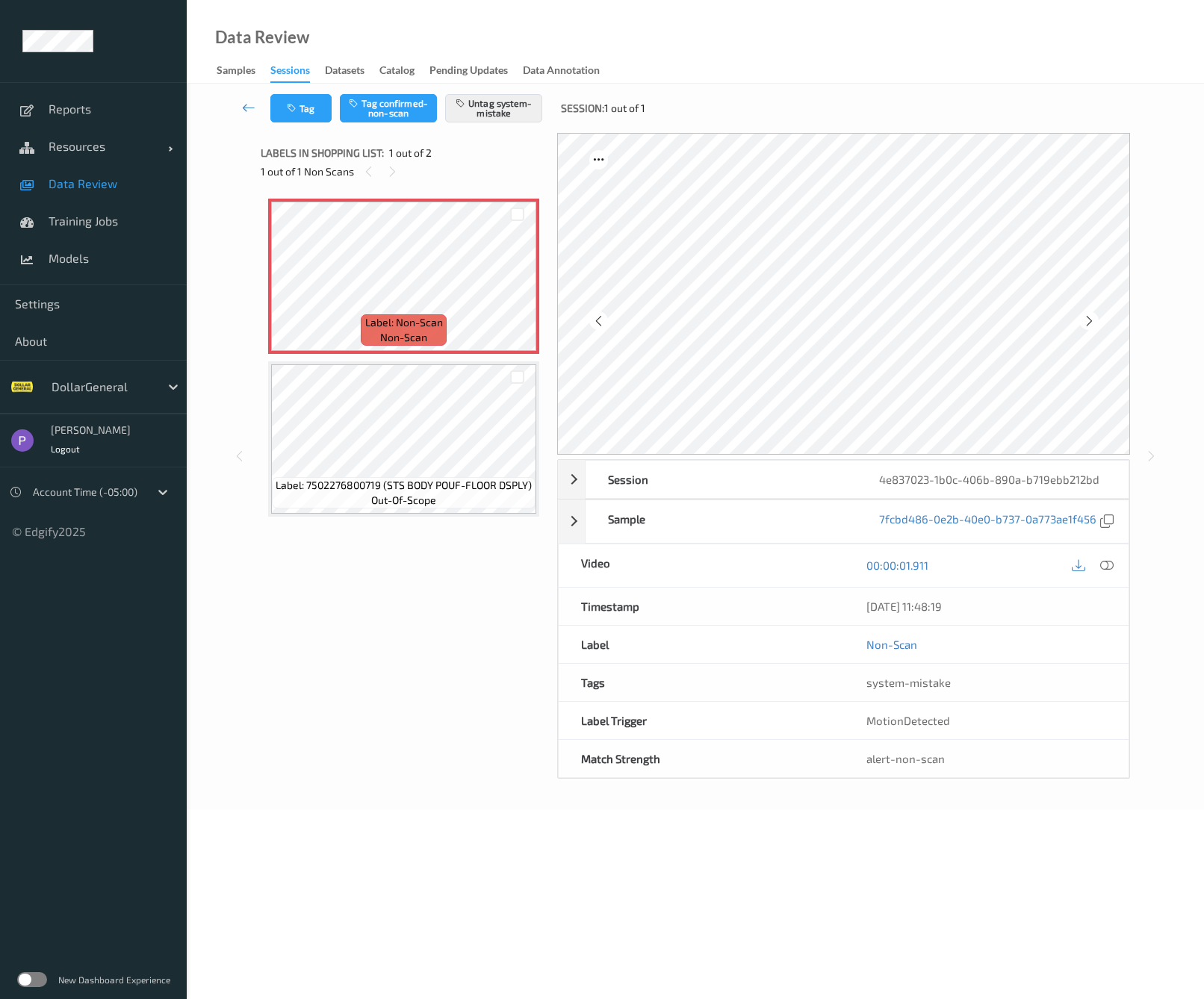
click at [1093, 320] on icon at bounding box center [1089, 321] width 13 height 14
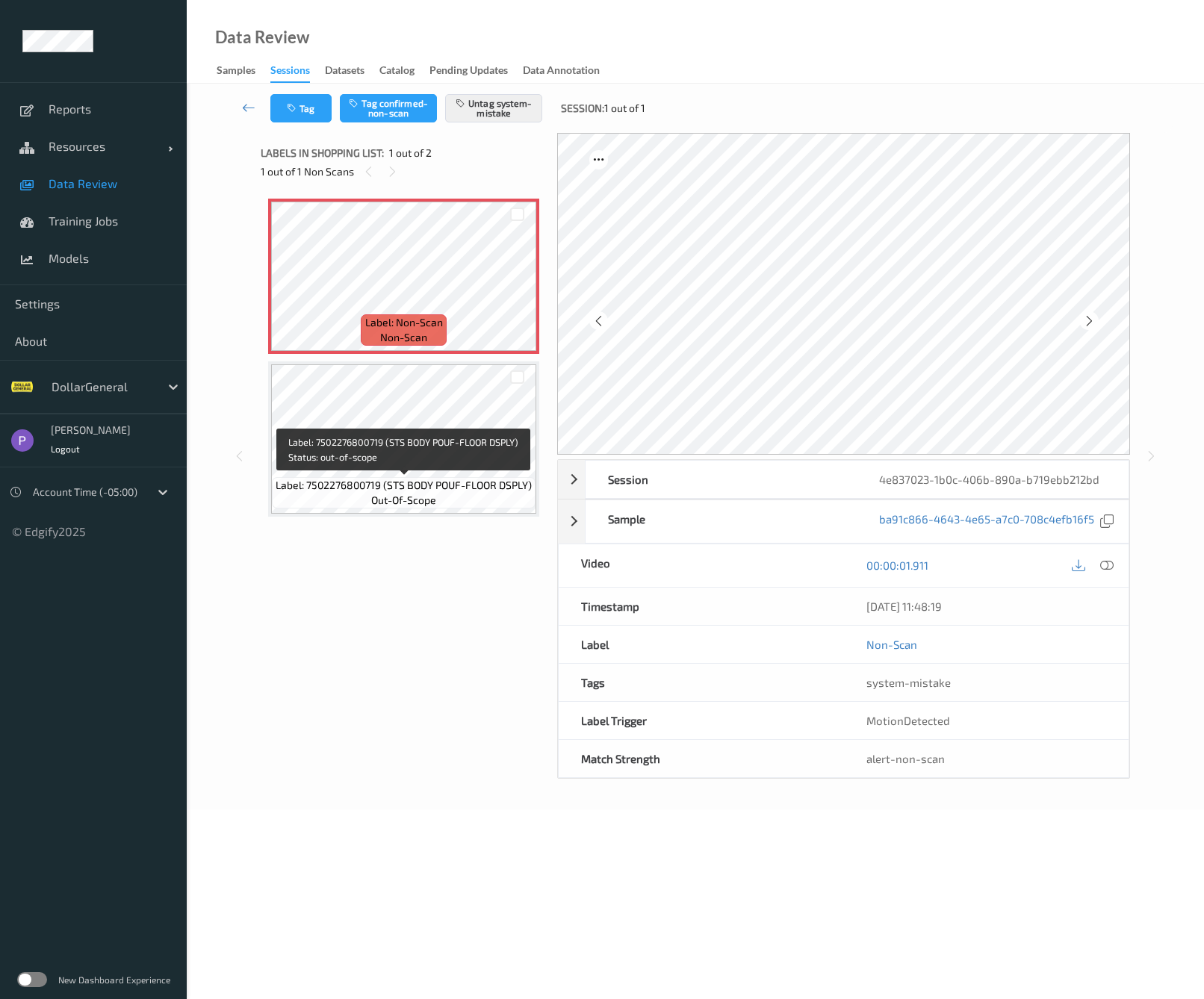
click at [314, 528] on div "Label: Non-Scan non-scan Label: Non-Scan non-scan Label: Non-Scan non-scan Labe…" at bounding box center [403, 440] width 286 height 500
click at [336, 477] on div "Label: 7502276800719 (STS BODY POUF-FLOOR DSPLY) out-of-scope" at bounding box center [404, 438] width 271 height 155
click at [1083, 321] on icon at bounding box center [1089, 321] width 13 height 14
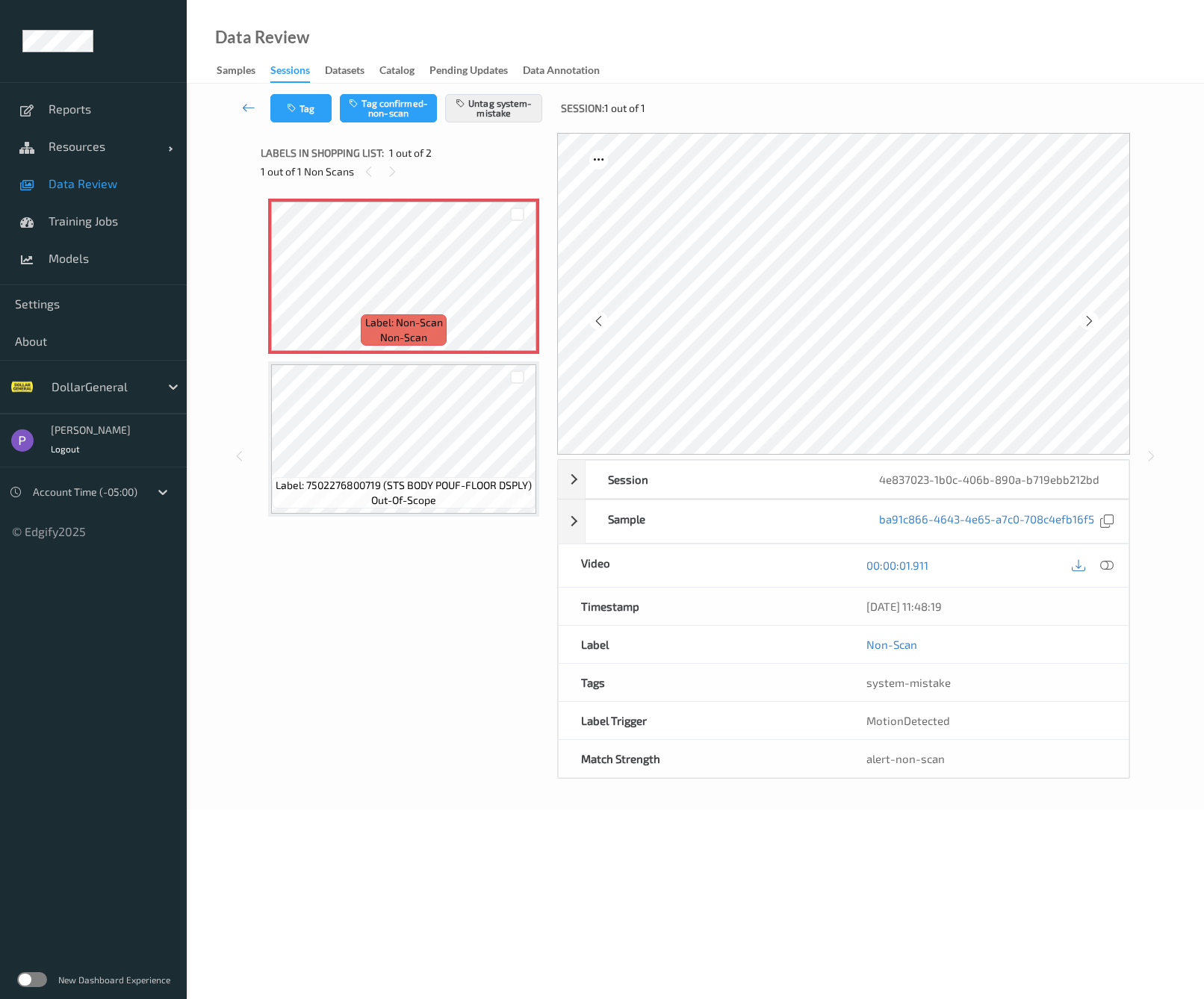
click at [1083, 321] on icon at bounding box center [1089, 321] width 13 height 14
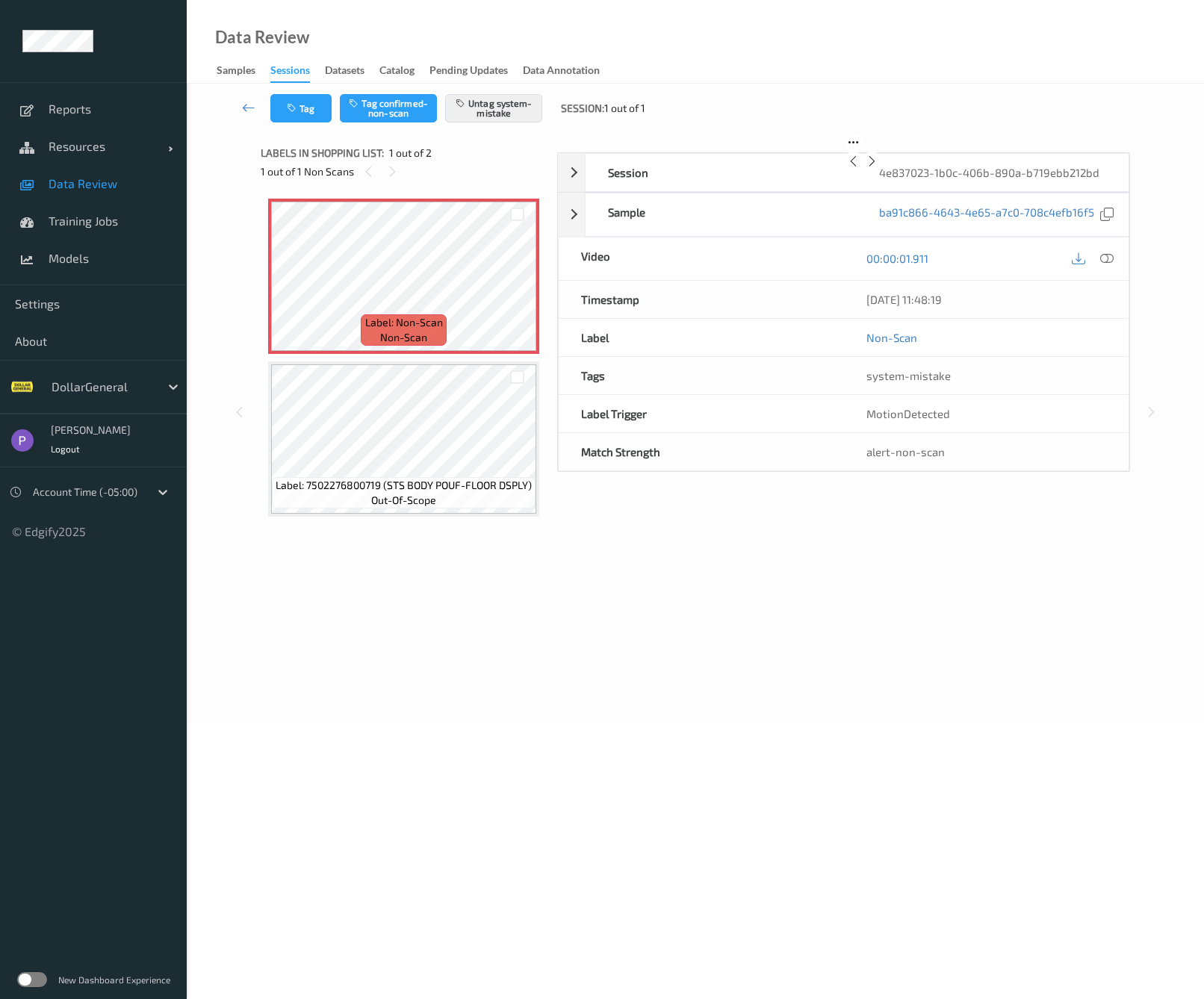
click at [879, 168] on icon at bounding box center [872, 161] width 13 height 14
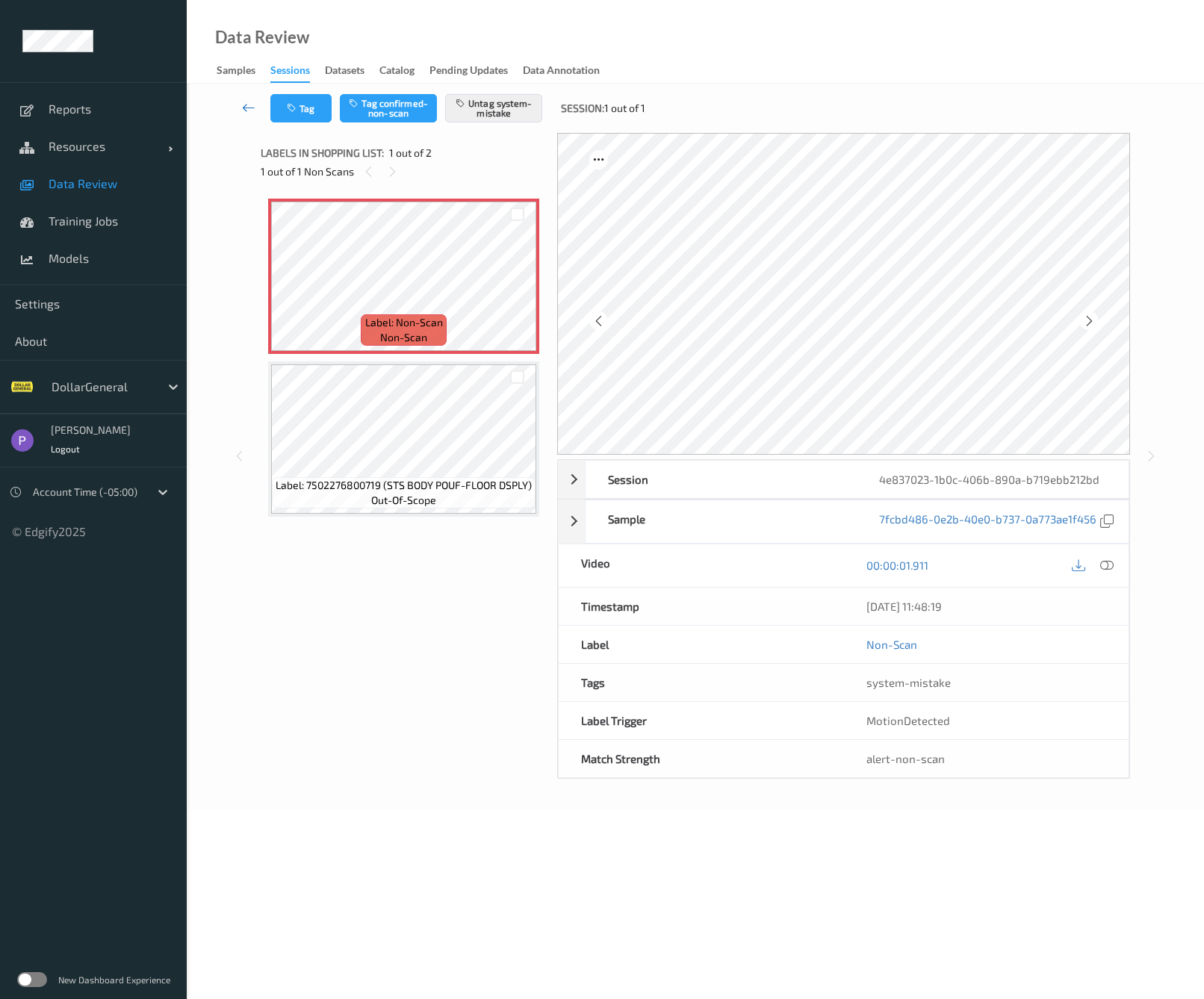
click at [249, 109] on icon at bounding box center [249, 107] width 14 height 15
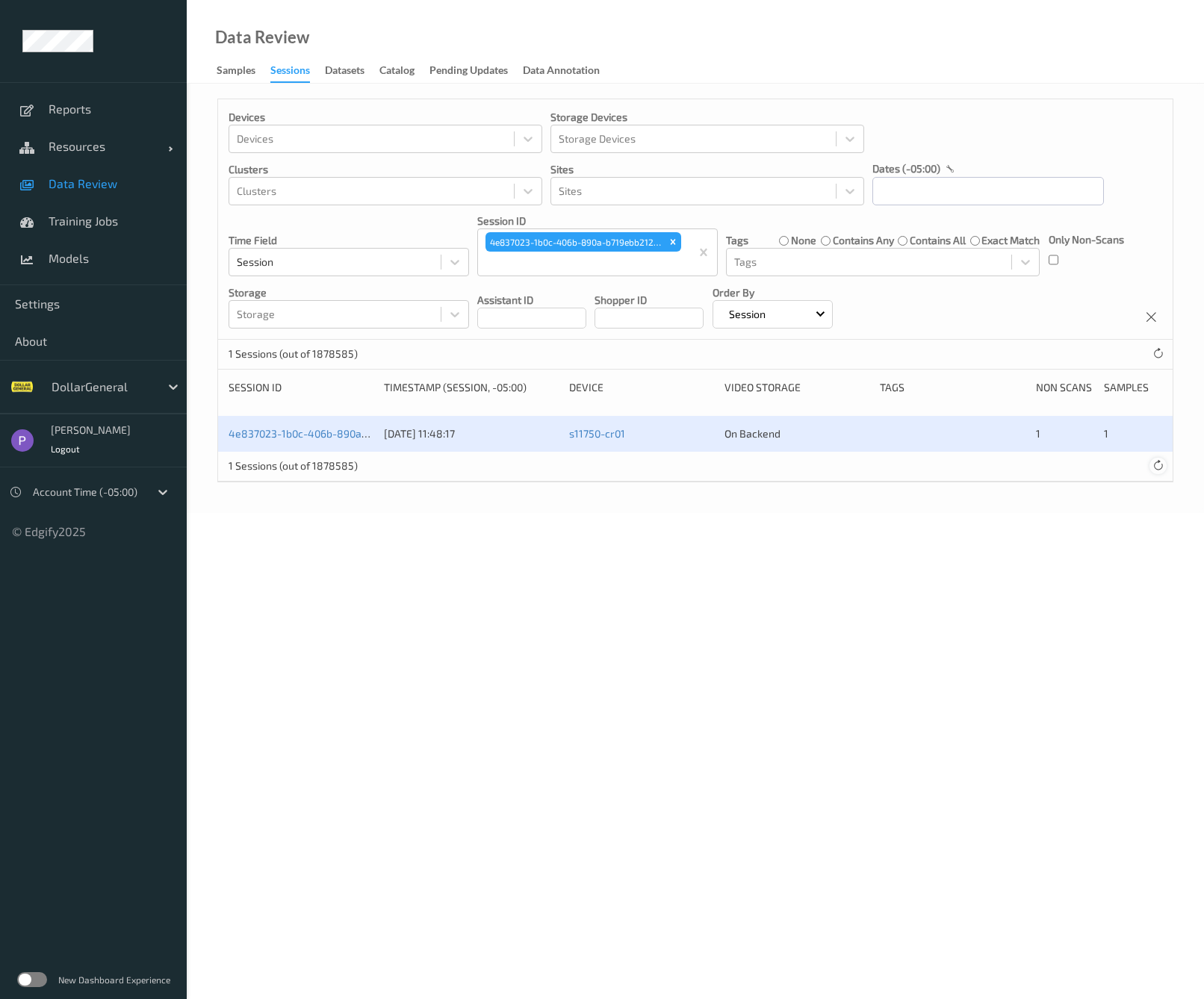
click at [1163, 466] on icon at bounding box center [1158, 465] width 11 height 11
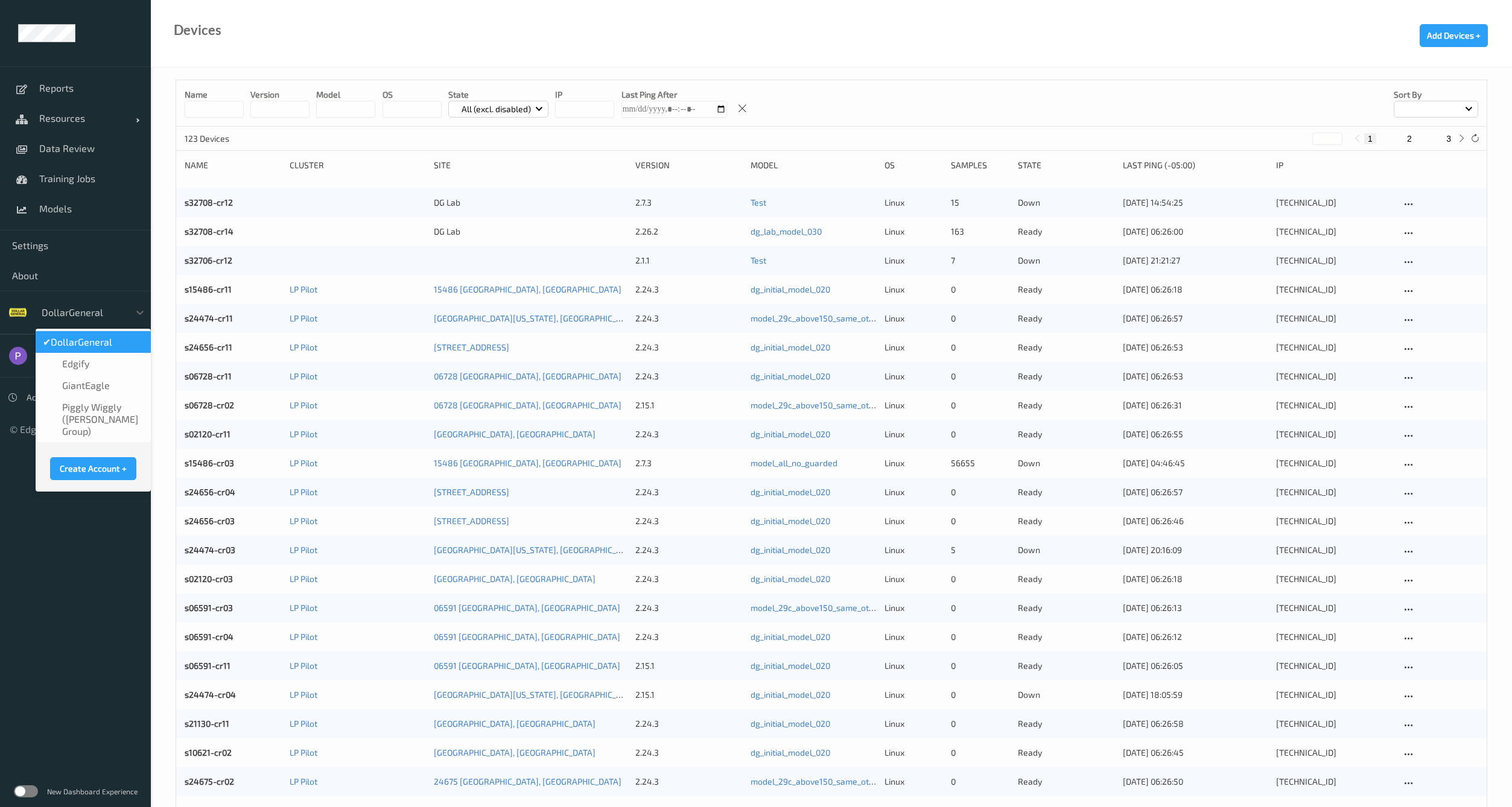
click at [69, 312] on div at bounding box center [82, 312] width 82 height 14
click at [93, 383] on span "GiantEagle" at bounding box center [86, 385] width 48 height 12
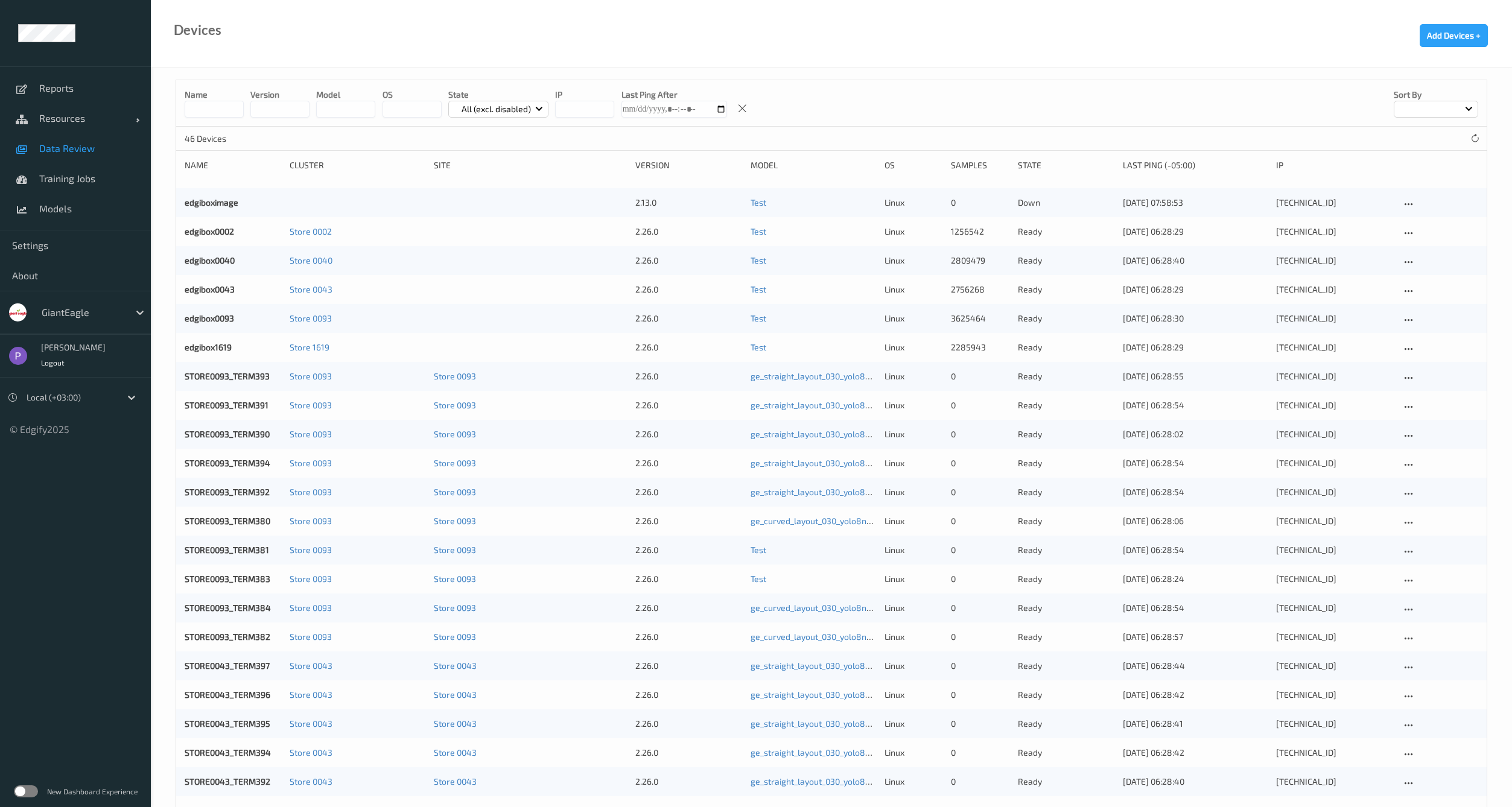
click at [73, 141] on link "Data Review" at bounding box center [75, 149] width 151 height 30
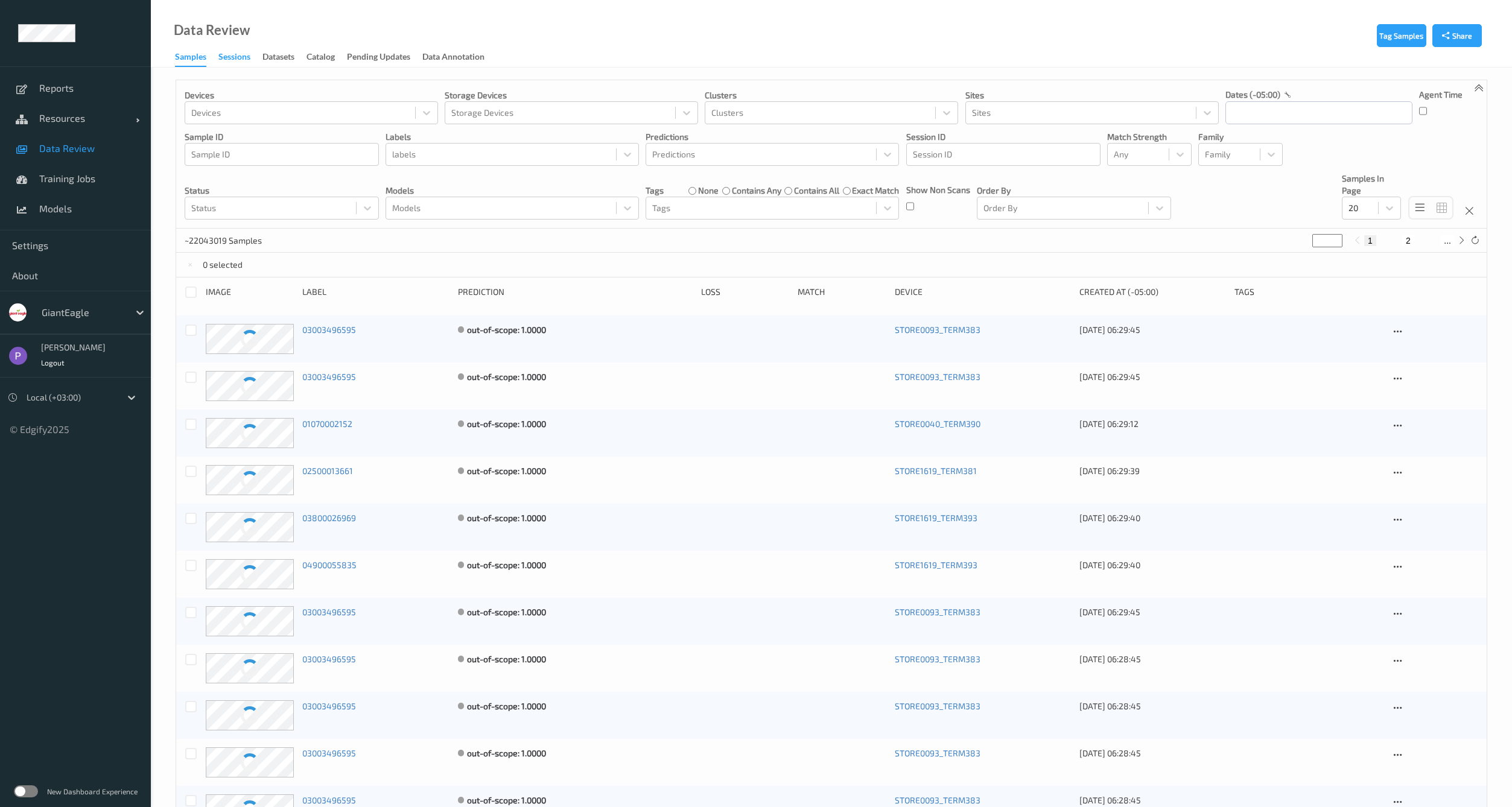
click at [225, 62] on div "Sessions" at bounding box center [234, 58] width 32 height 15
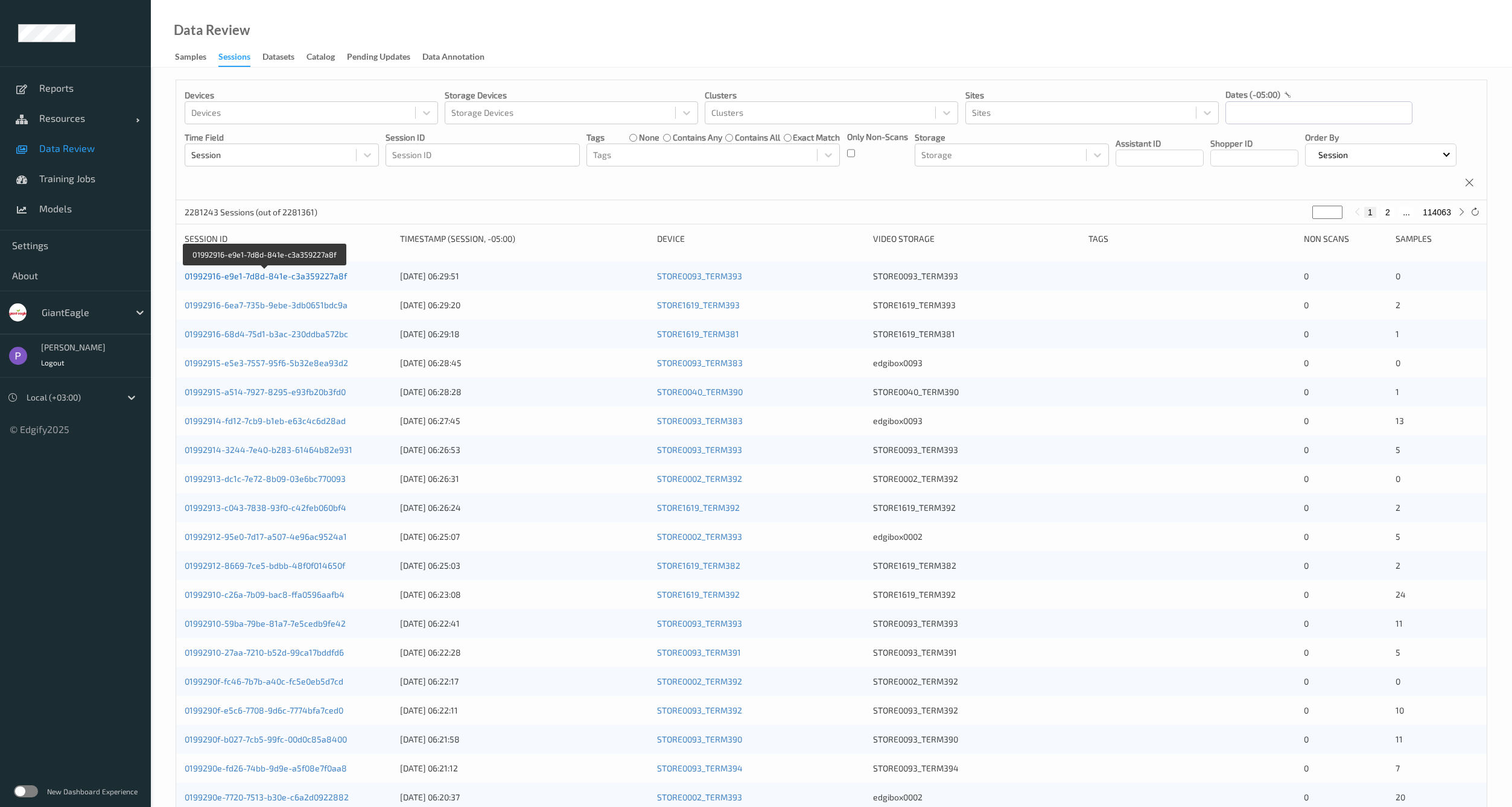
click at [253, 281] on link "01992916-e9e1-7d8d-841e-c3a359227a8f" at bounding box center [265, 276] width 162 height 10
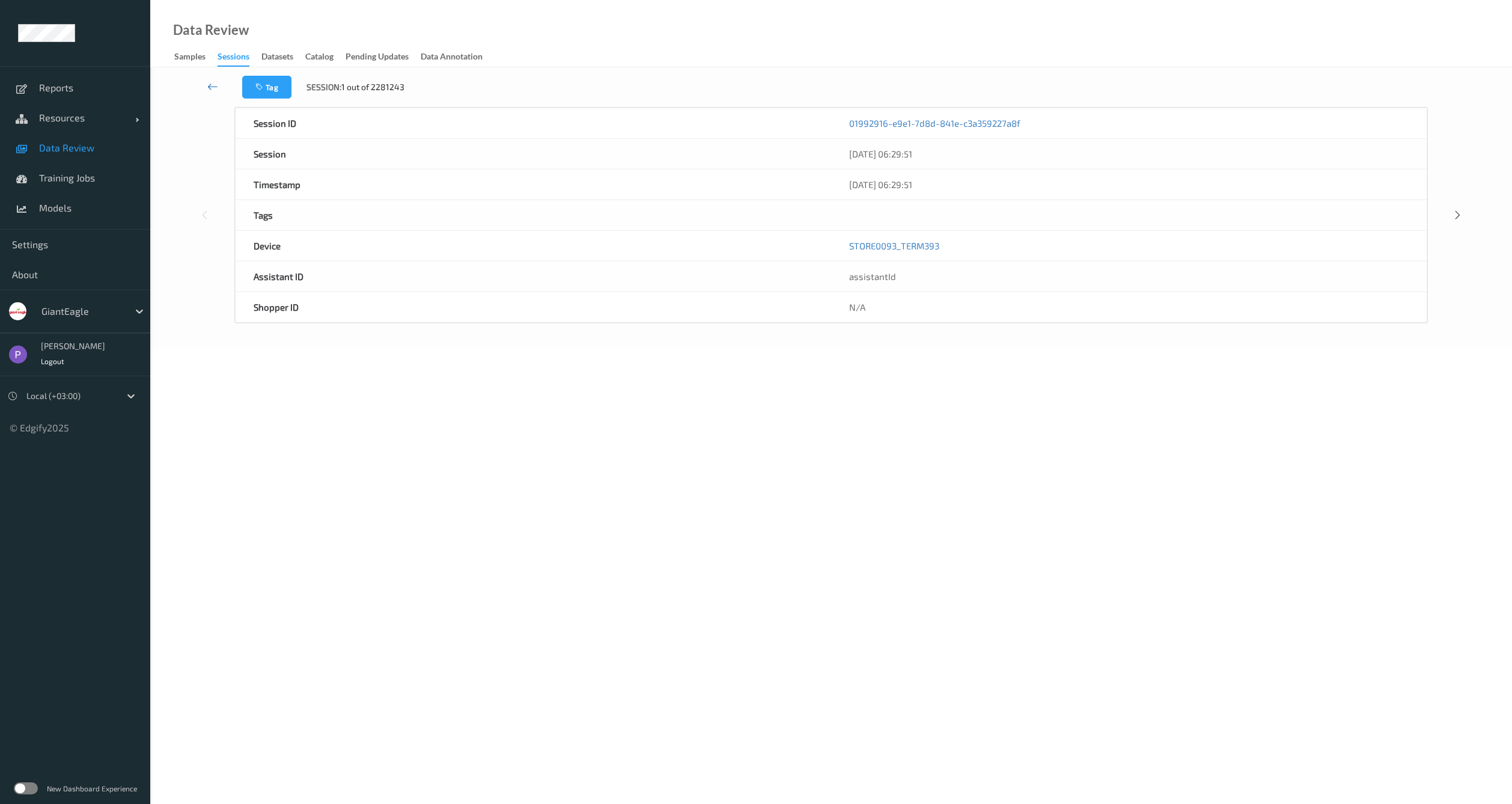
click at [217, 84] on icon at bounding box center [213, 86] width 11 height 12
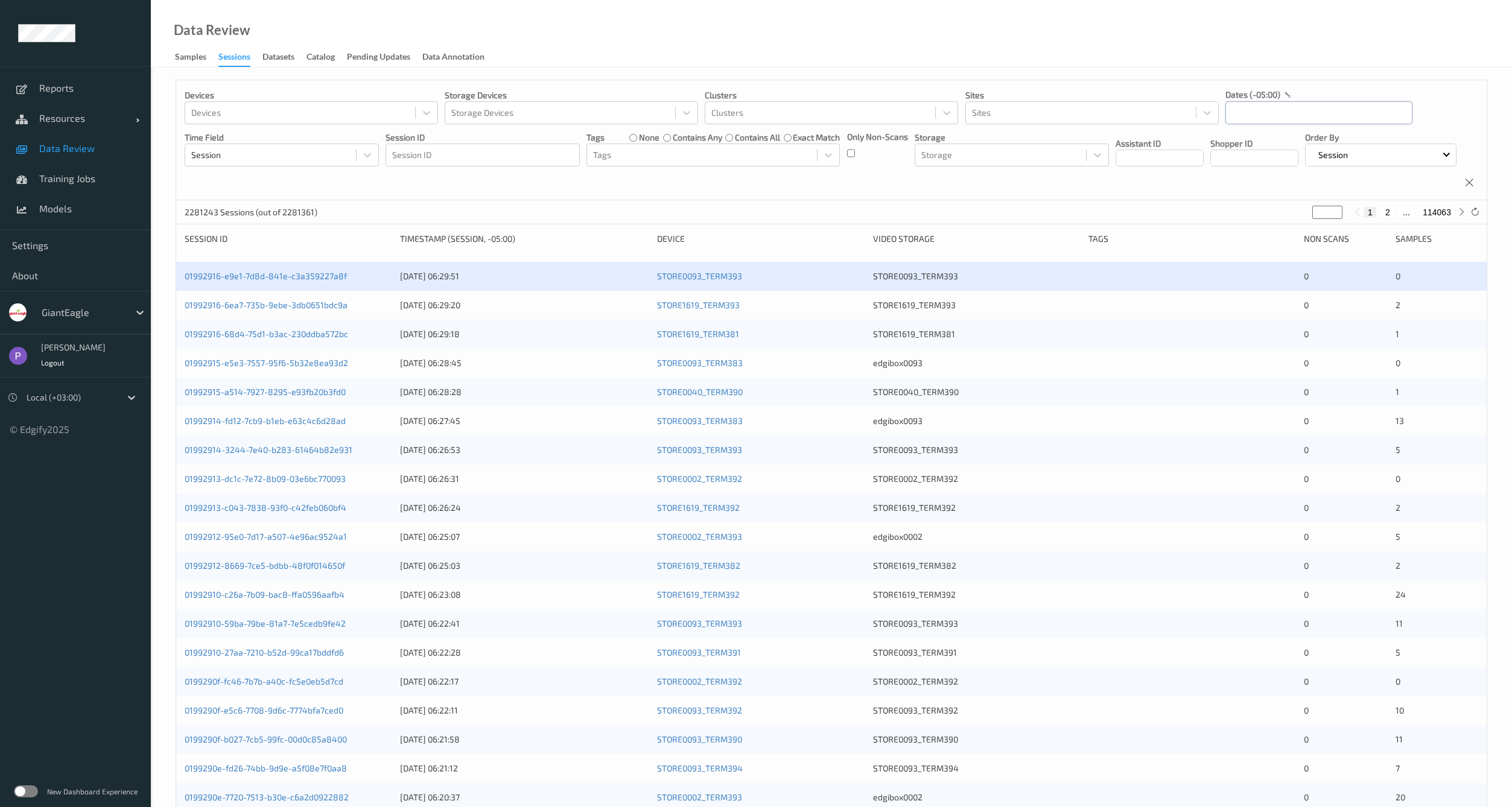
click at [1254, 119] on input "text" at bounding box center [1319, 113] width 187 height 23
click at [1269, 197] on span "1" at bounding box center [1261, 193] width 17 height 17
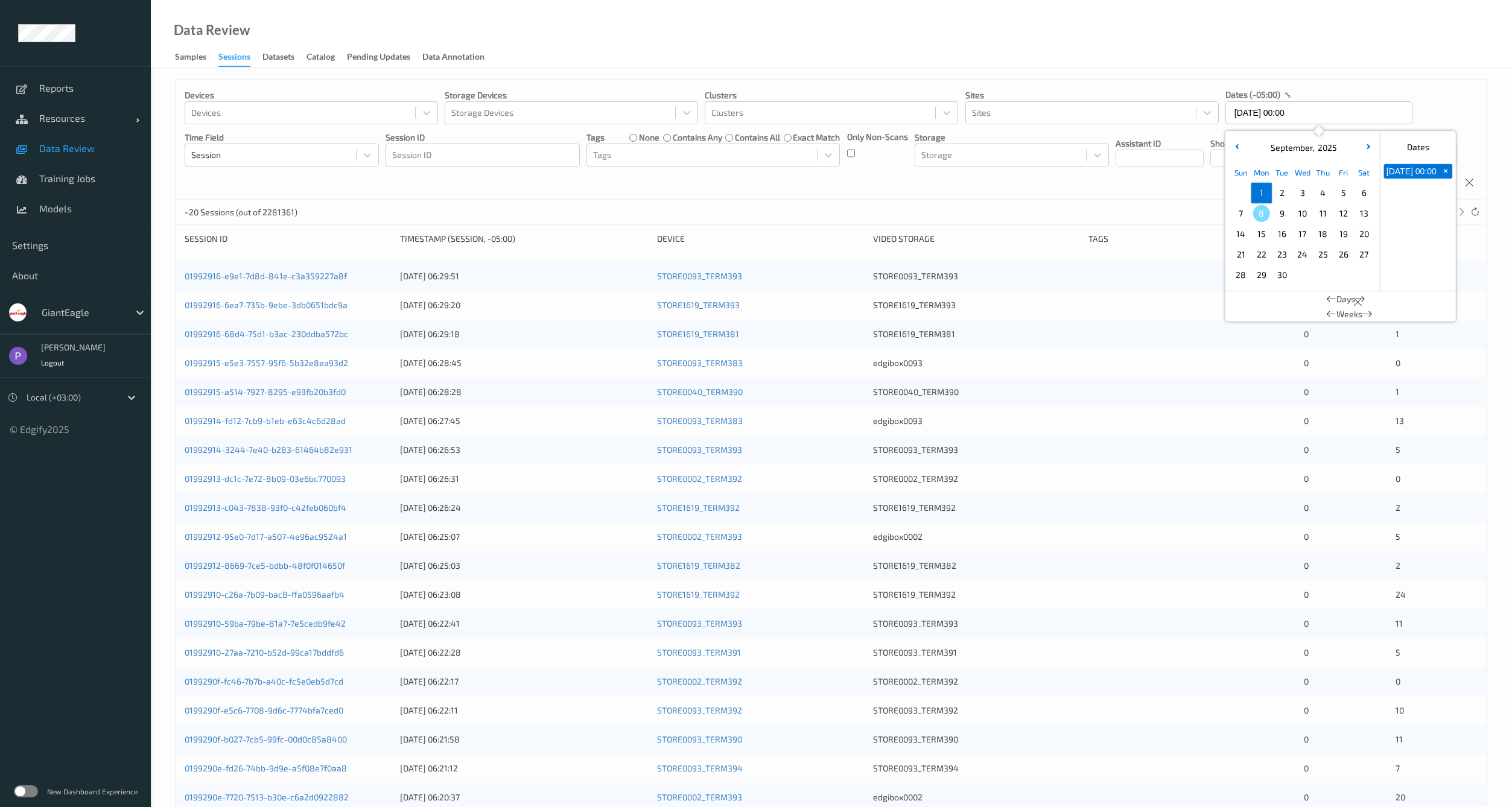
click at [1269, 197] on span "1" at bounding box center [1261, 193] width 17 height 17
type input "01/09/2025 00:00 -> 01/09/2025 23:59"
click at [1164, 197] on div "Devices Devices Storage Devices Storage Devices Clusters Clusters Sites Sites d…" at bounding box center [831, 140] width 1311 height 120
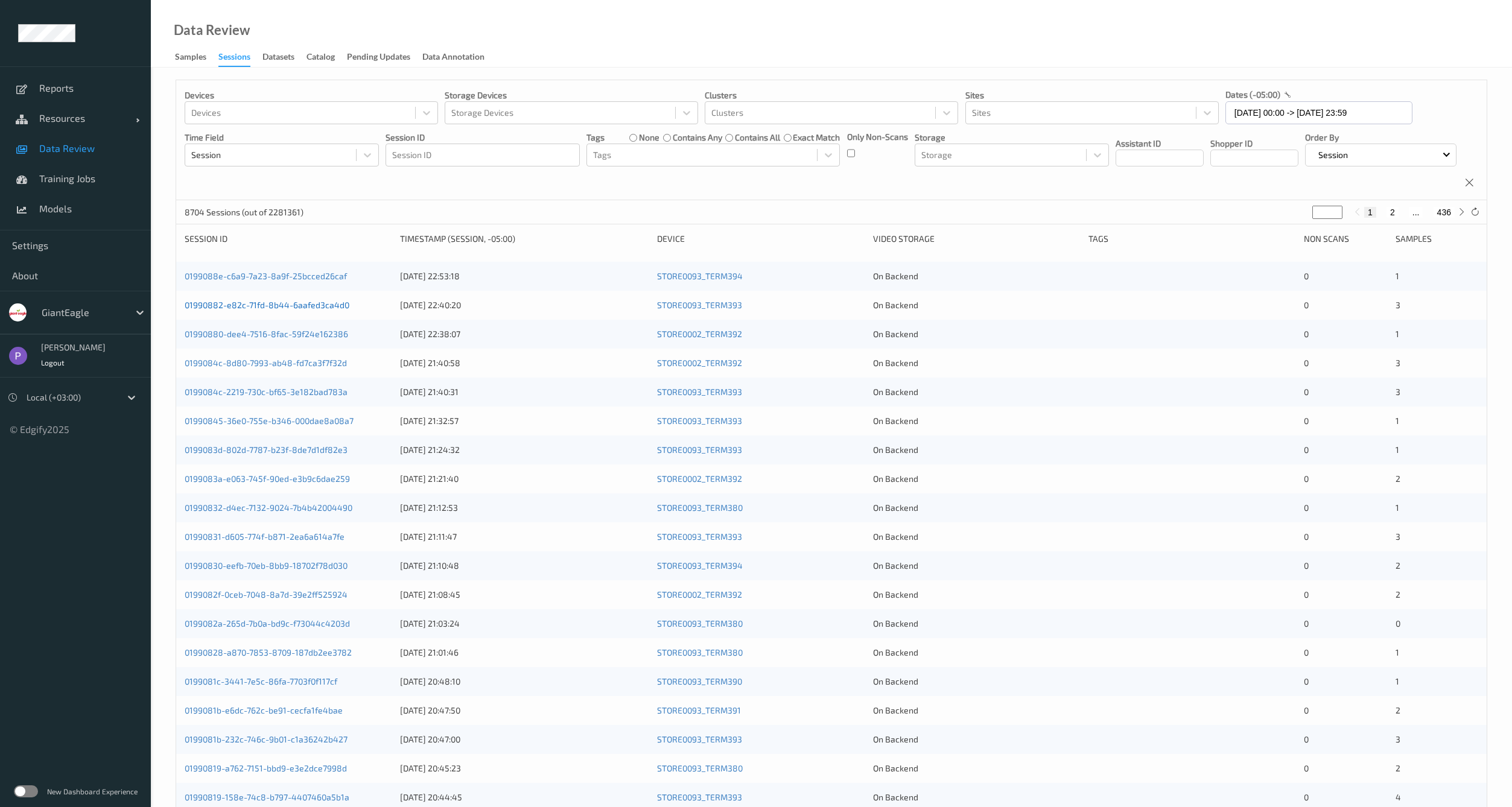
click at [317, 310] on link "01990882-e82c-71fd-8b44-6aafed3ca4d0" at bounding box center [267, 304] width 165 height 10
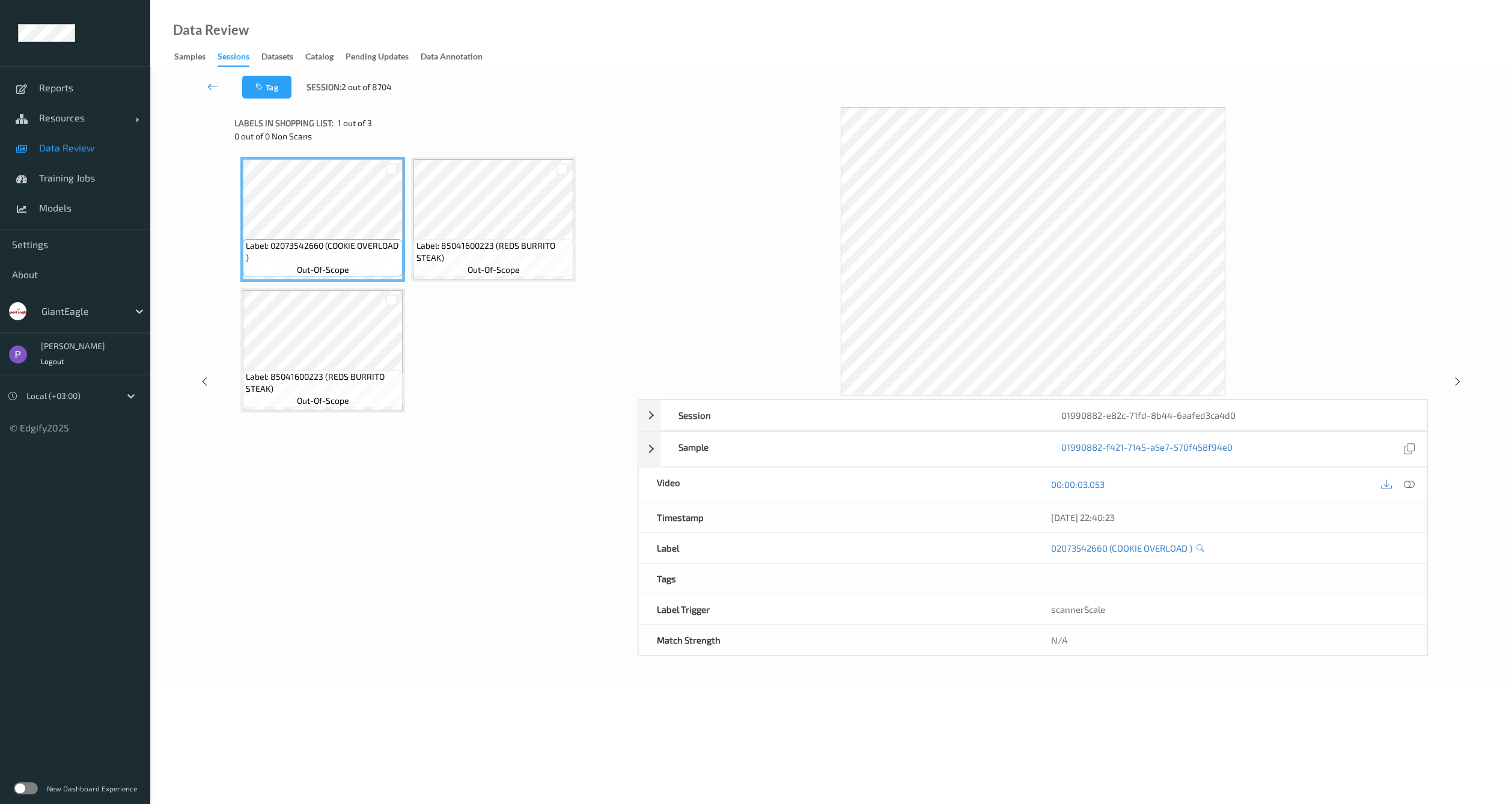
click at [31, 785] on label at bounding box center [25, 788] width 24 height 12
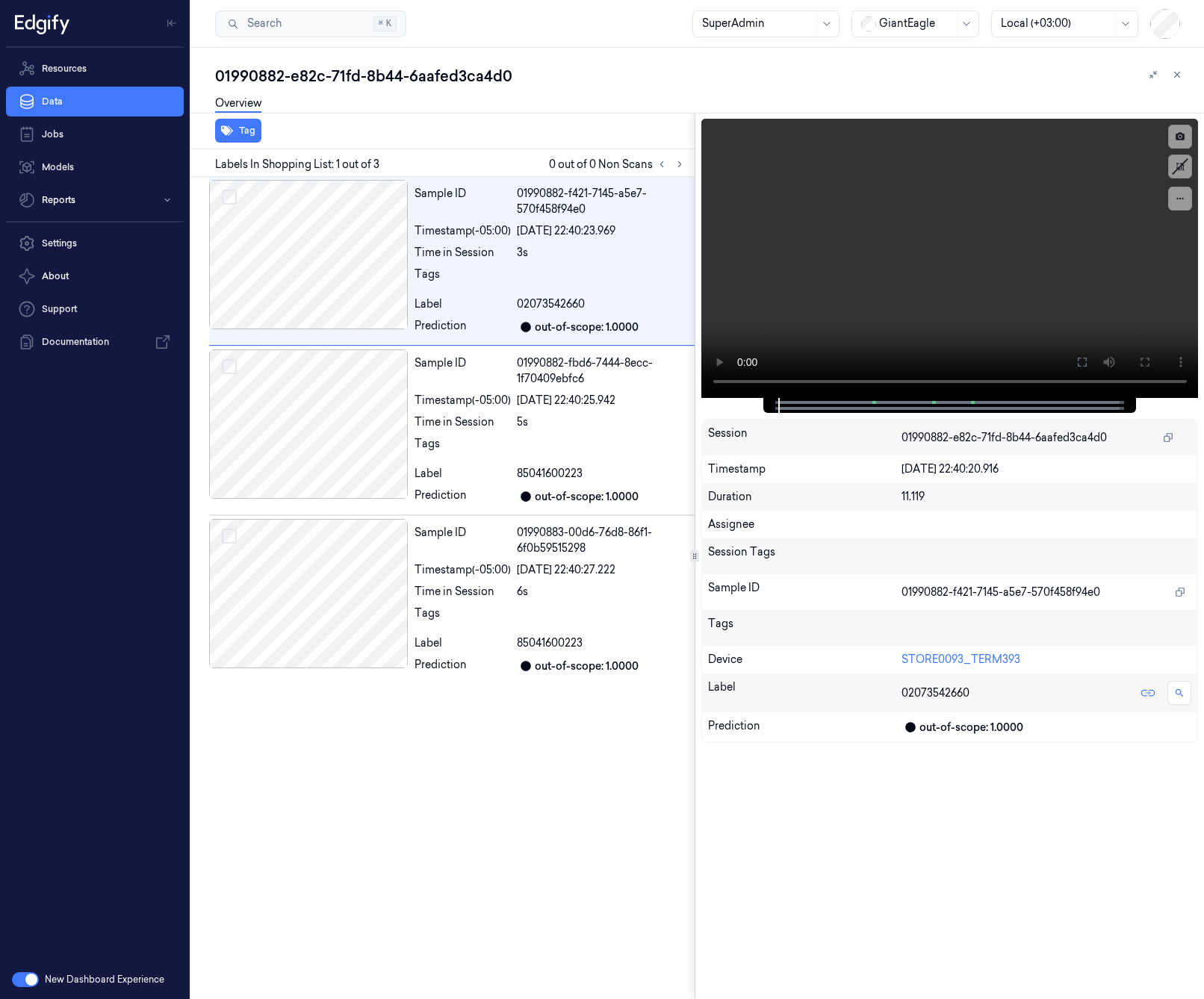
click at [29, 976] on button "button" at bounding box center [25, 979] width 27 height 15
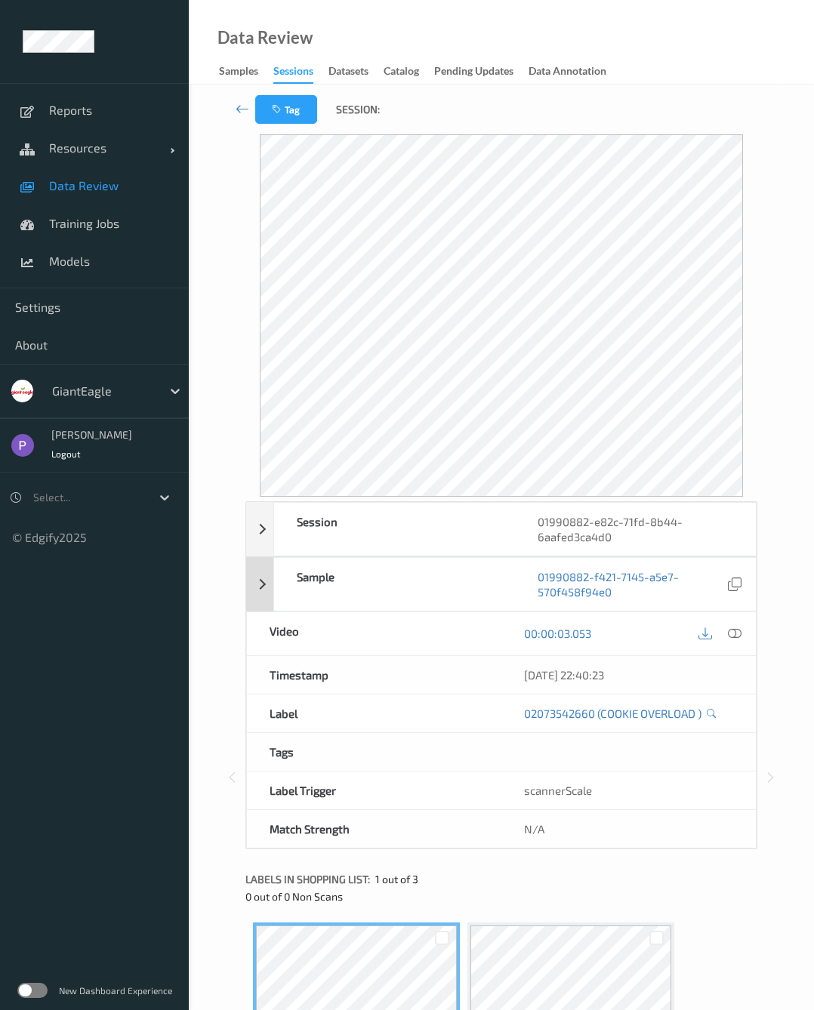
click at [377, 595] on div "Sample" at bounding box center [394, 584] width 241 height 53
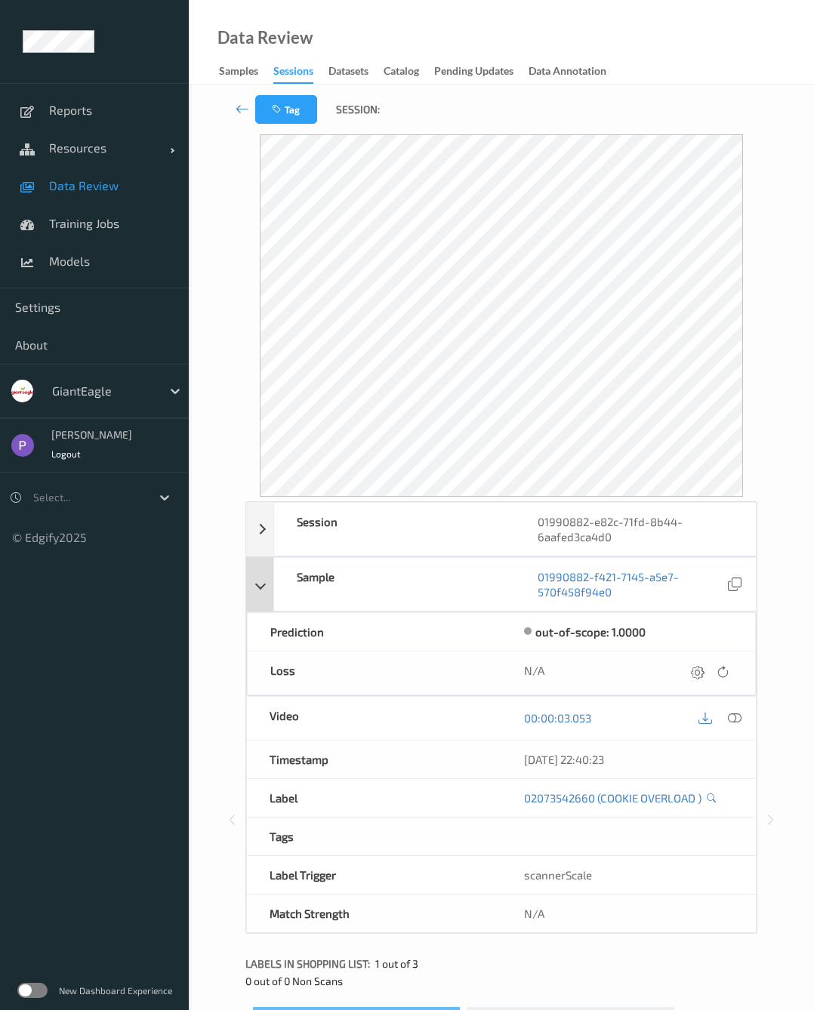
click at [414, 598] on div "Sample" at bounding box center [394, 584] width 241 height 53
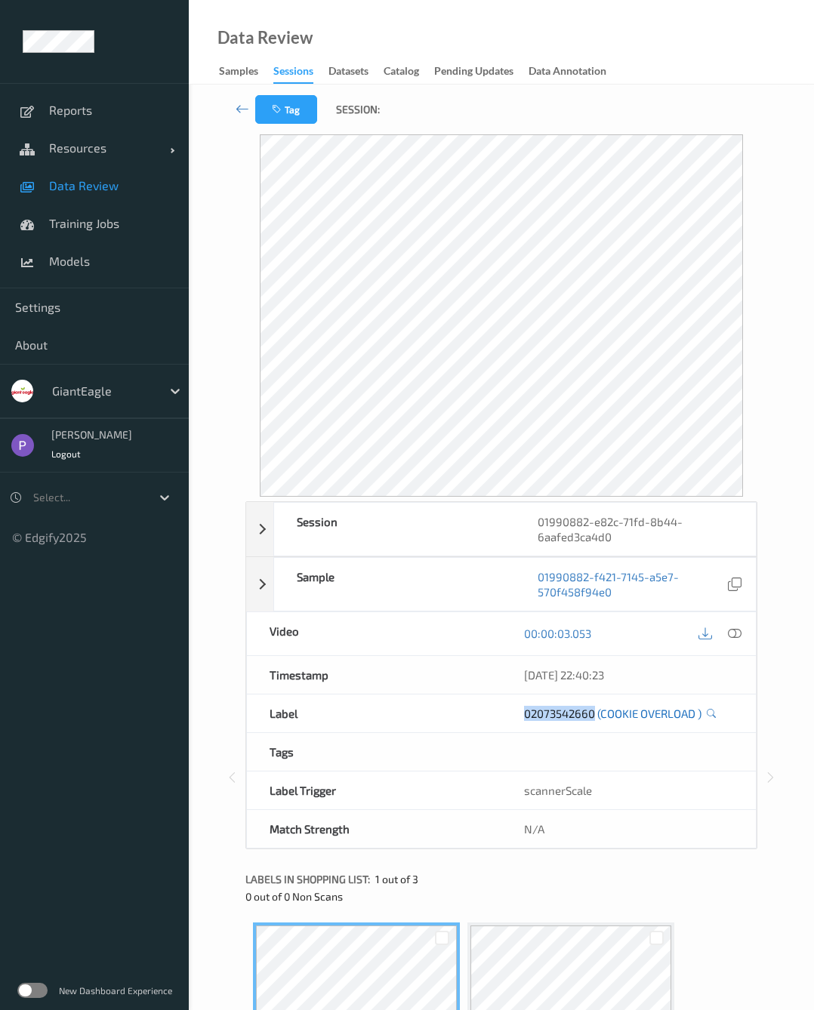
drag, startPoint x: 521, startPoint y: 710, endPoint x: 594, endPoint y: 712, distance: 73.3
click at [594, 712] on div "02073542660 (COOKIE OVERLOAD )" at bounding box center [628, 714] width 254 height 38
copy link "02073542660"
